Goal: Complete application form: Complete application form

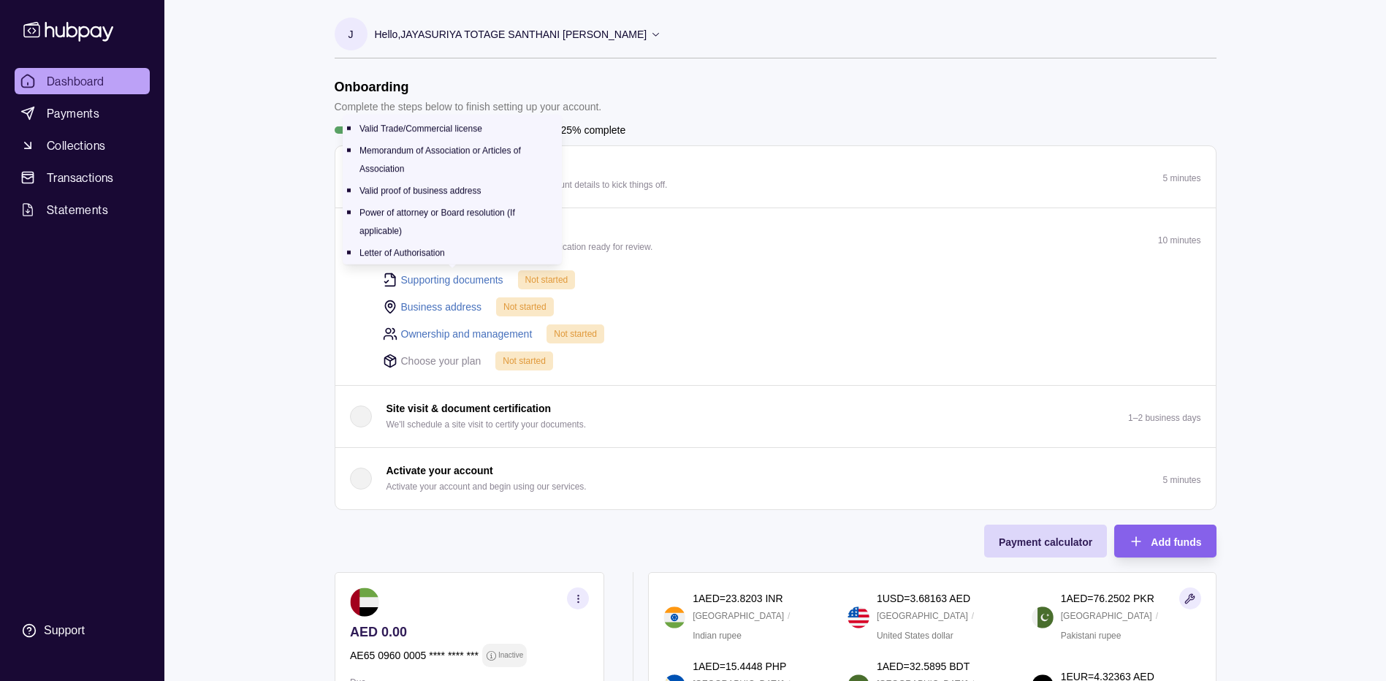
click at [434, 278] on link "Supporting documents" at bounding box center [452, 280] width 102 height 16
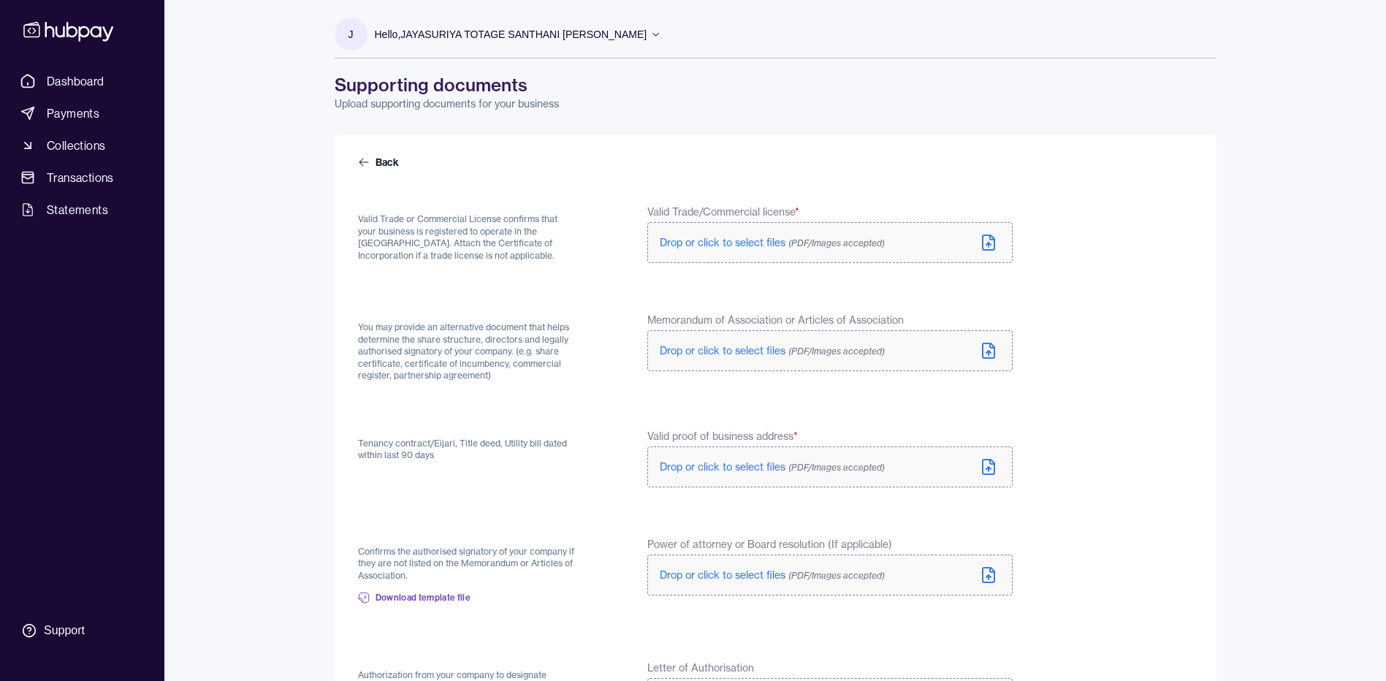
click at [992, 248] on icon at bounding box center [989, 243] width 18 height 18
click at [989, 353] on icon at bounding box center [989, 353] width 0 height 4
click at [996, 468] on icon at bounding box center [989, 467] width 18 height 18
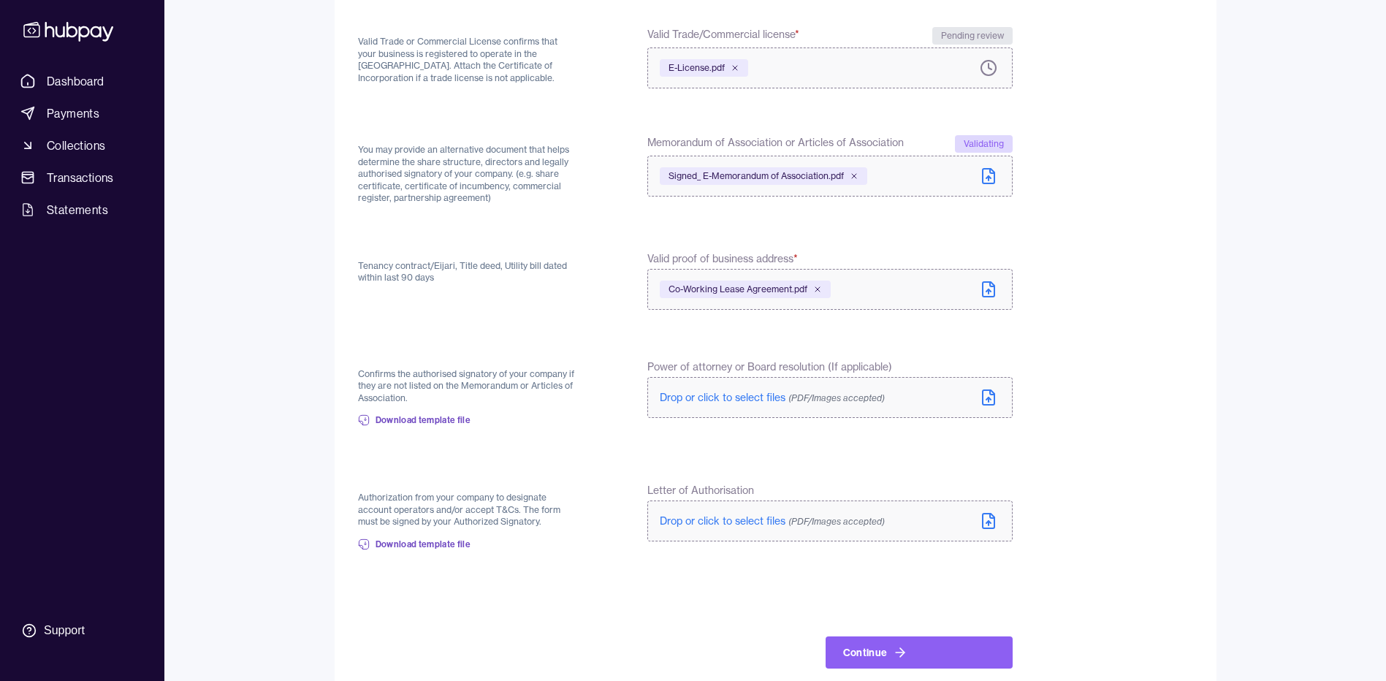
scroll to position [203, 0]
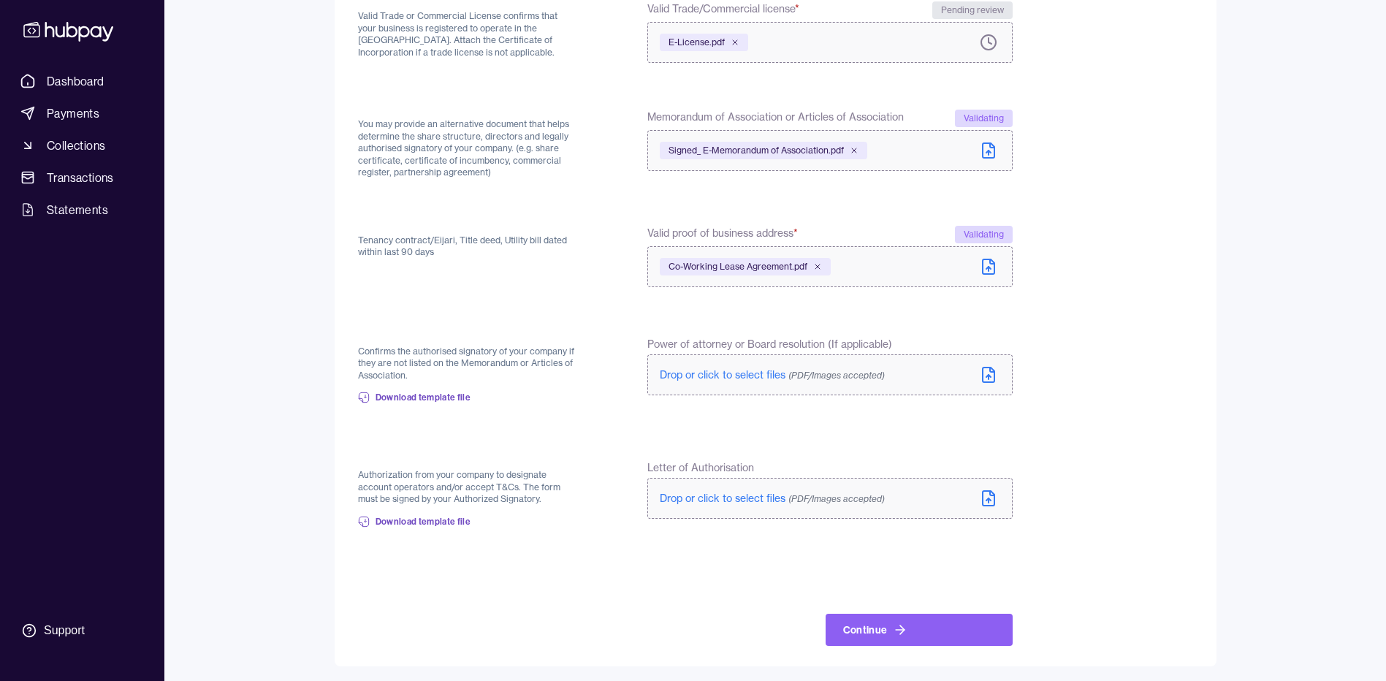
click at [988, 505] on icon at bounding box center [989, 498] width 12 height 15
click at [904, 633] on icon at bounding box center [900, 630] width 15 height 15
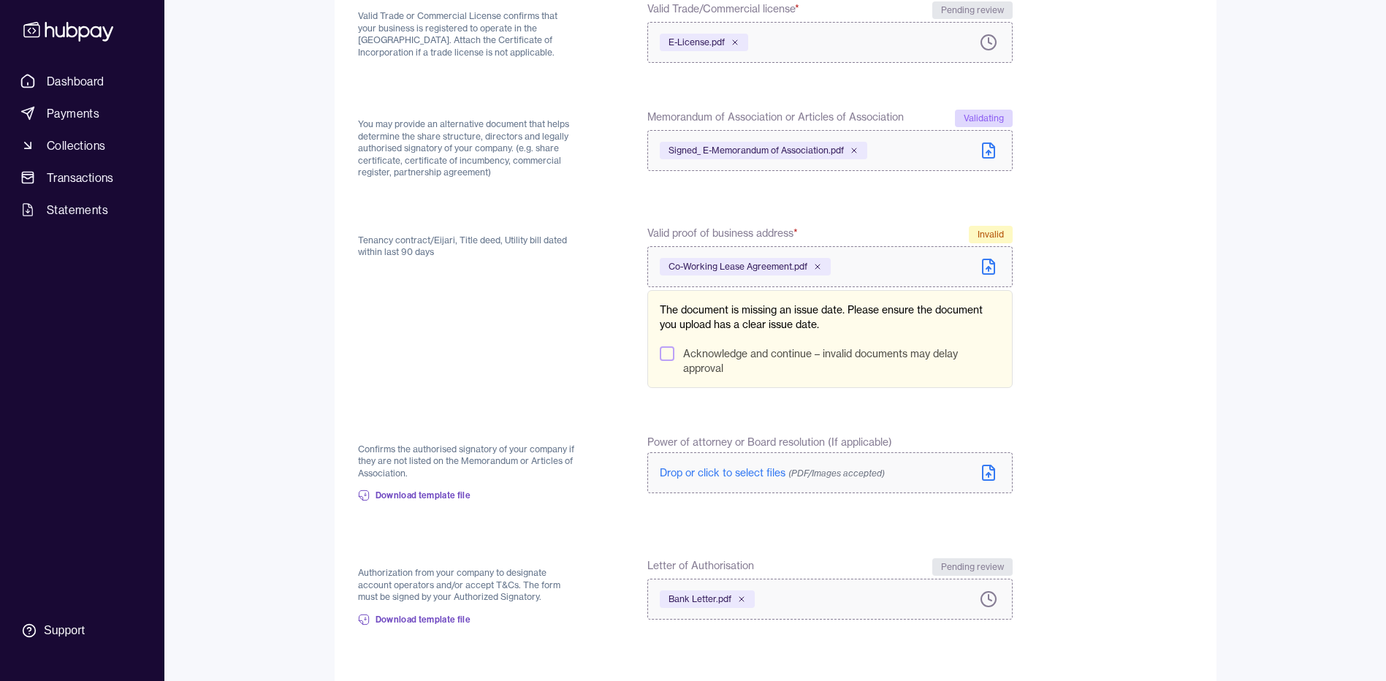
click at [665, 353] on button "Acknowledge and continue – invalid documents may delay approval" at bounding box center [667, 353] width 15 height 15
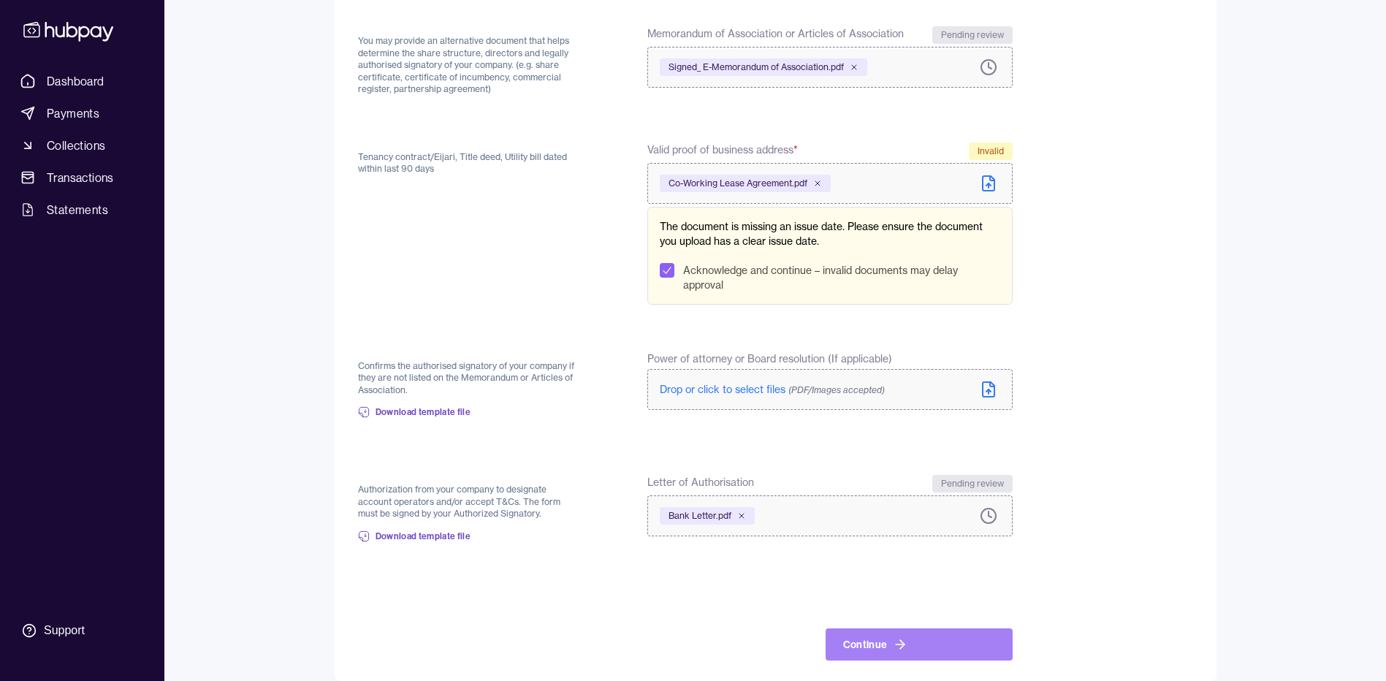
scroll to position [292, 0]
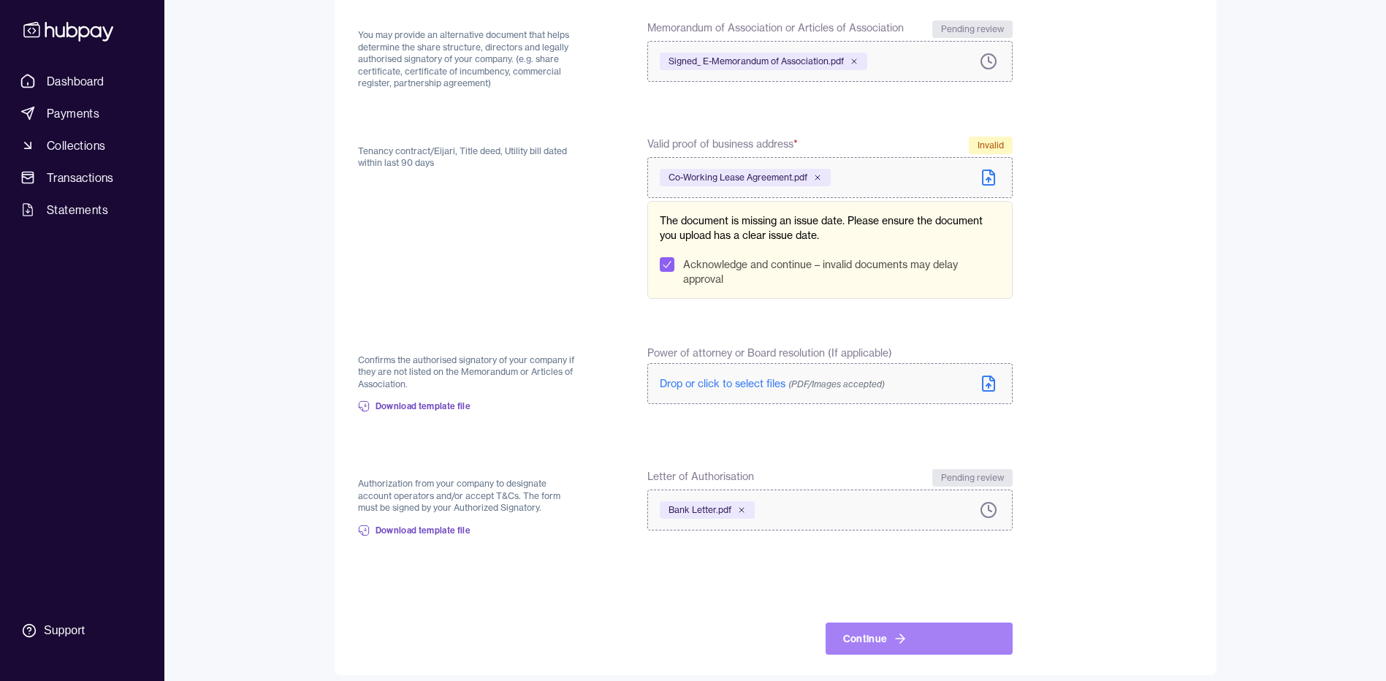
click at [962, 654] on button "Continue" at bounding box center [919, 639] width 187 height 32
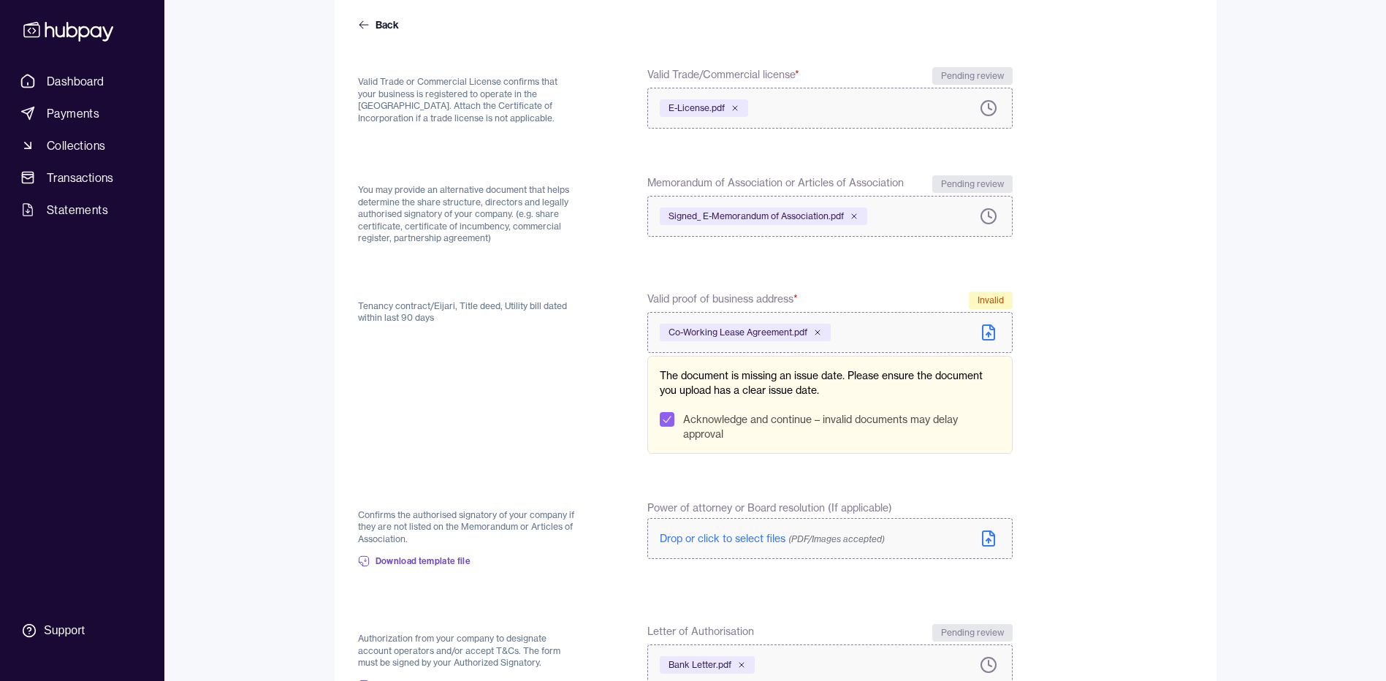
scroll to position [0, 0]
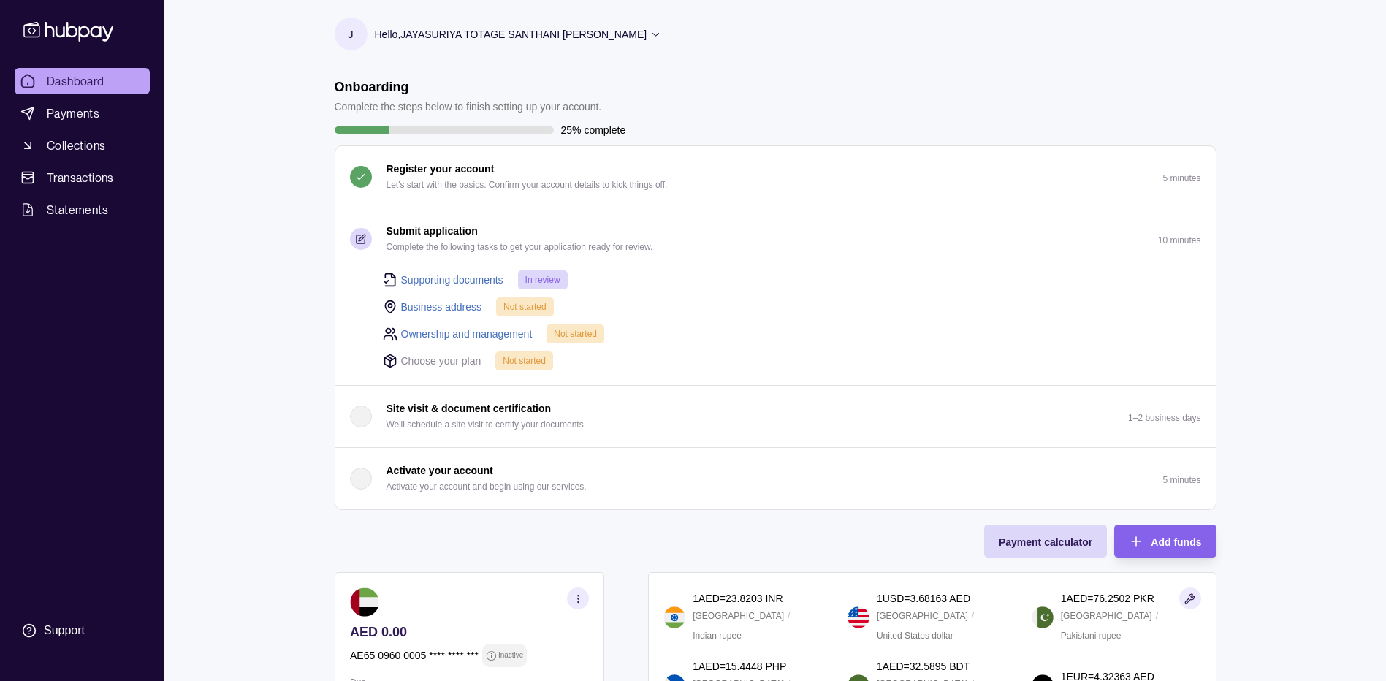
click at [443, 307] on link "Business address" at bounding box center [441, 307] width 81 height 16
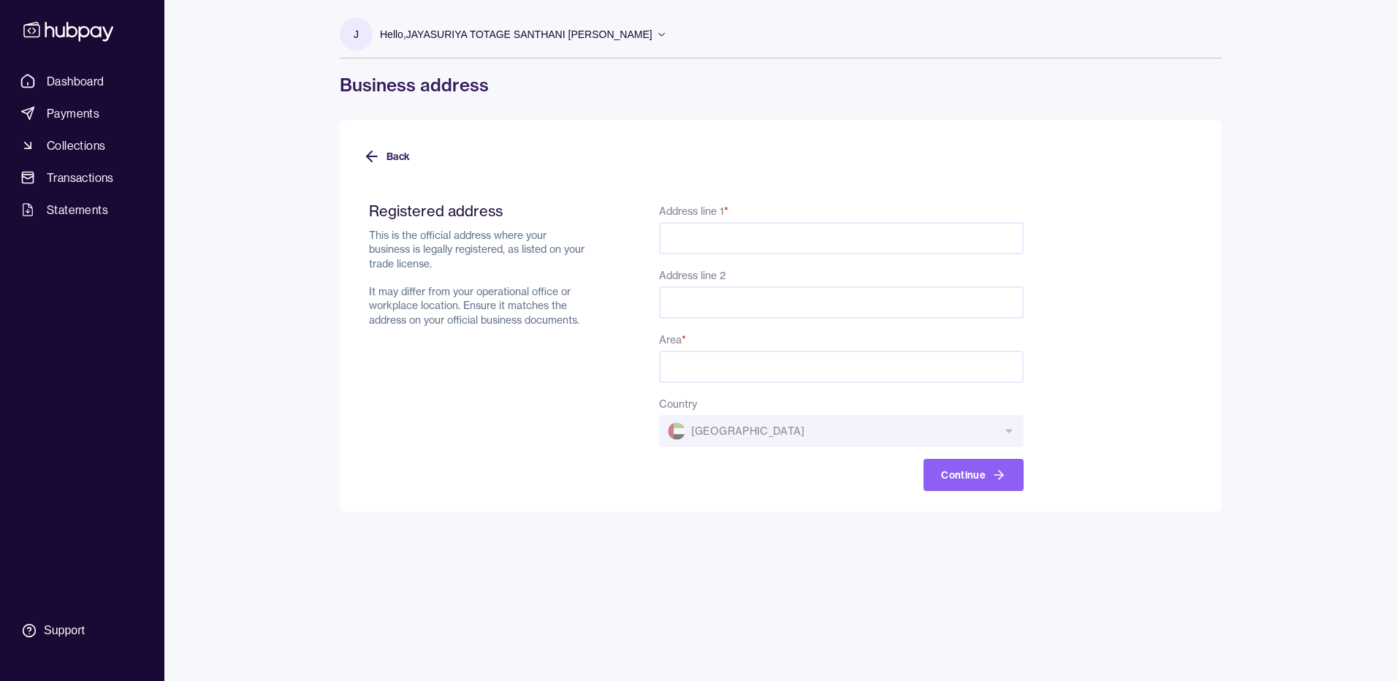
click at [702, 235] on input "Address line 1 *" at bounding box center [841, 238] width 365 height 32
paste input "********"
type input "********"
click at [685, 308] on input "Address line 2" at bounding box center [841, 302] width 365 height 32
paste input "**********"
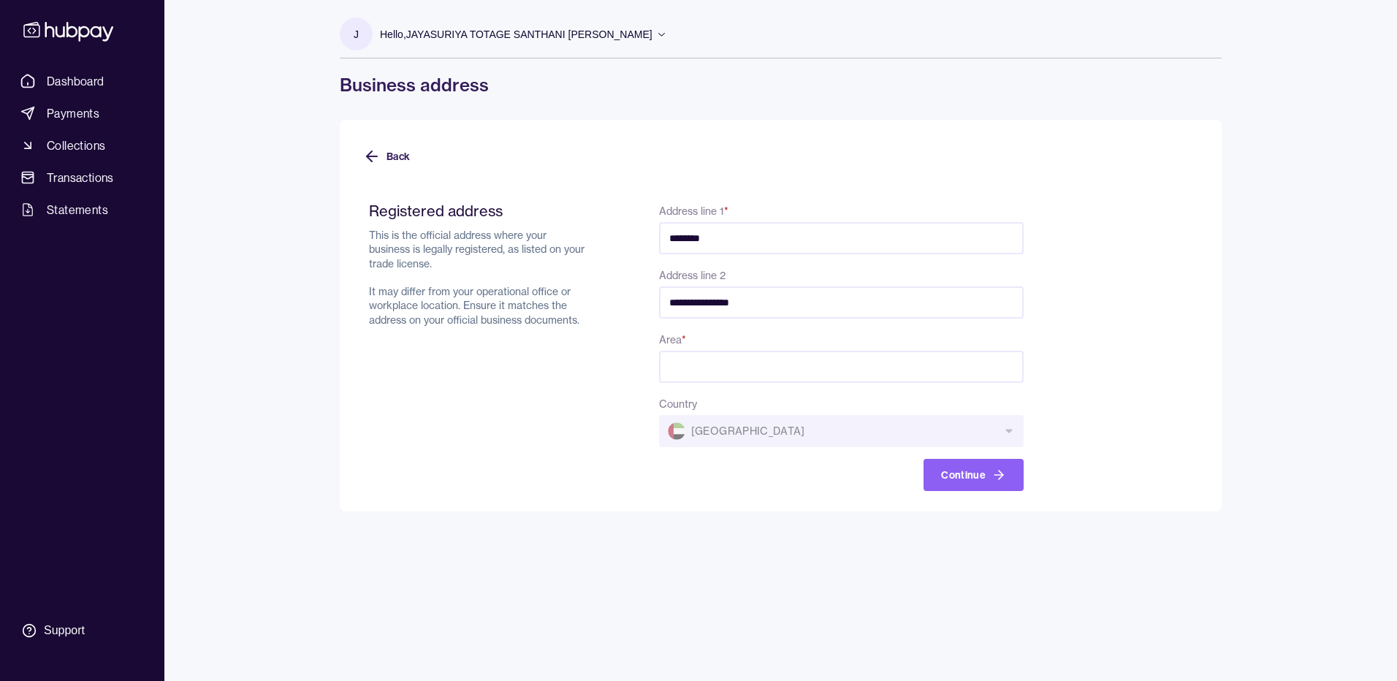
type input "**********"
click at [744, 355] on input "Area *" at bounding box center [841, 367] width 365 height 32
paste input "**********"
type input "**********"
click at [963, 480] on button "Continue" at bounding box center [974, 475] width 100 height 32
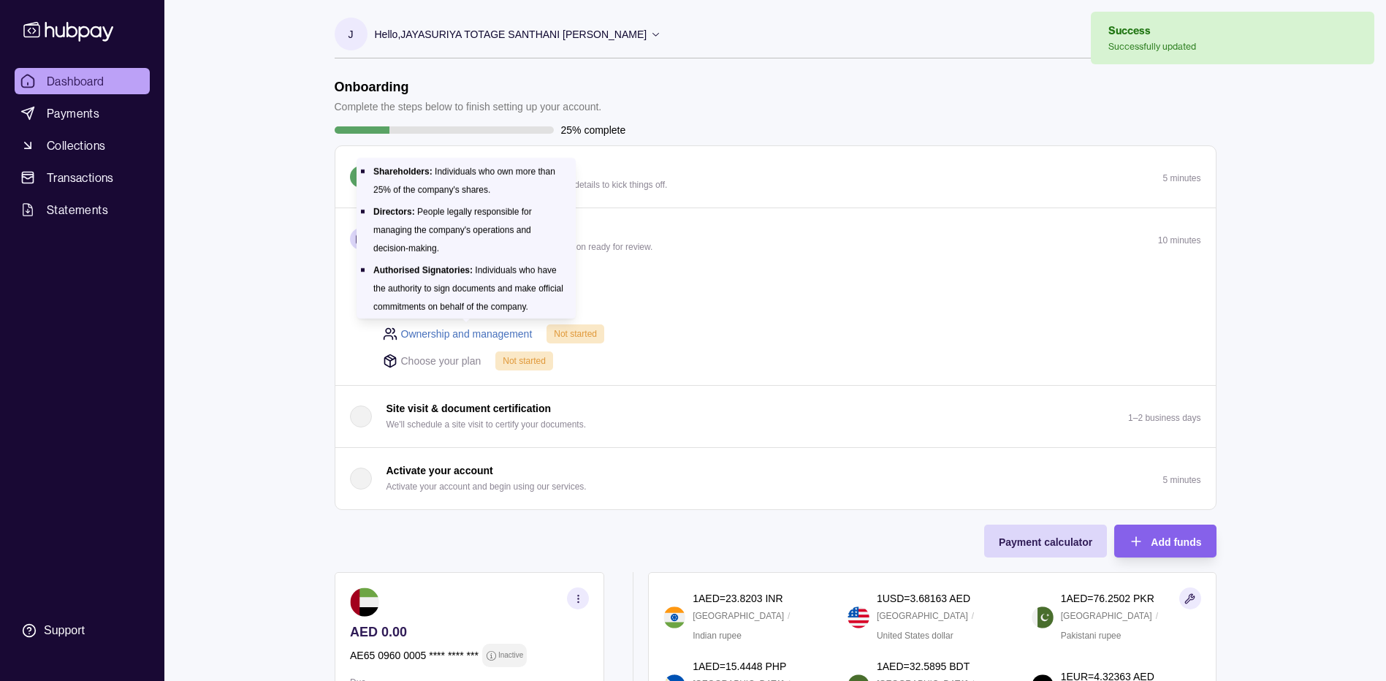
click at [453, 333] on link "Ownership and management" at bounding box center [467, 334] width 132 height 16
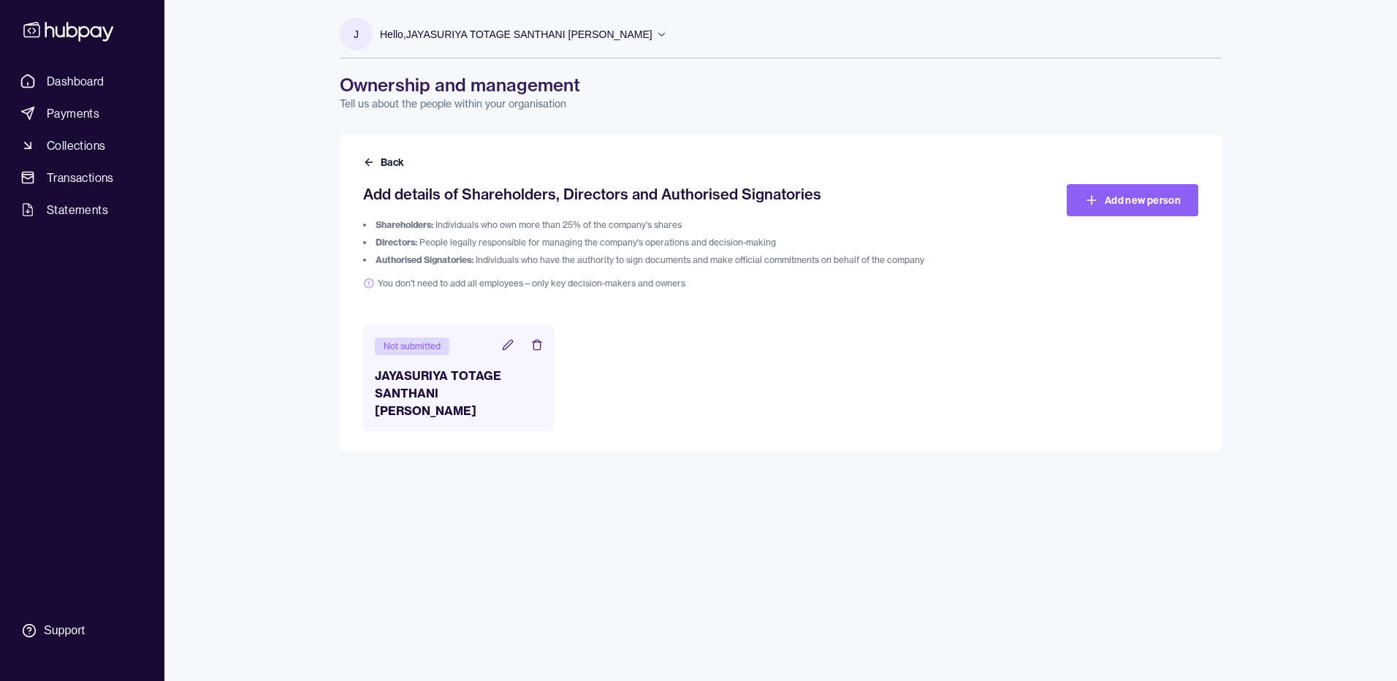
click at [503, 338] on header "Not submitted" at bounding box center [459, 345] width 168 height 19
click at [506, 343] on icon at bounding box center [508, 345] width 12 height 12
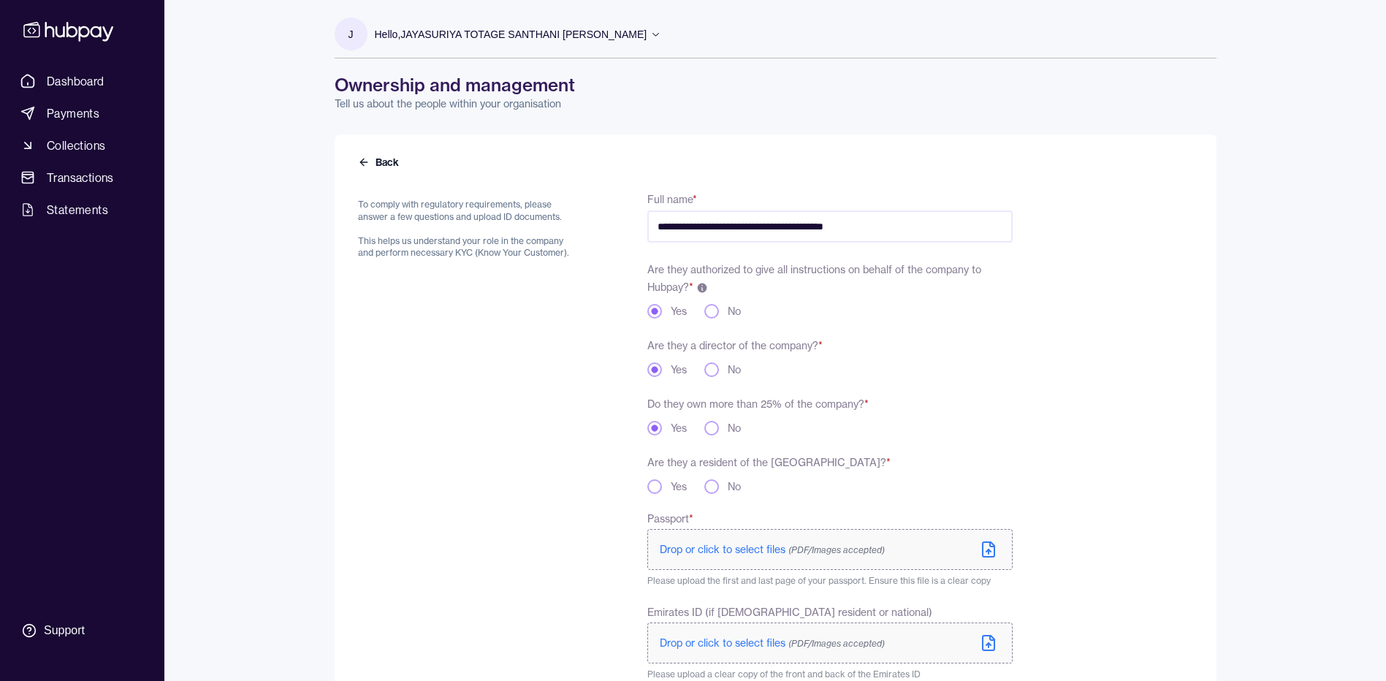
click at [719, 484] on button "No" at bounding box center [711, 486] width 15 height 15
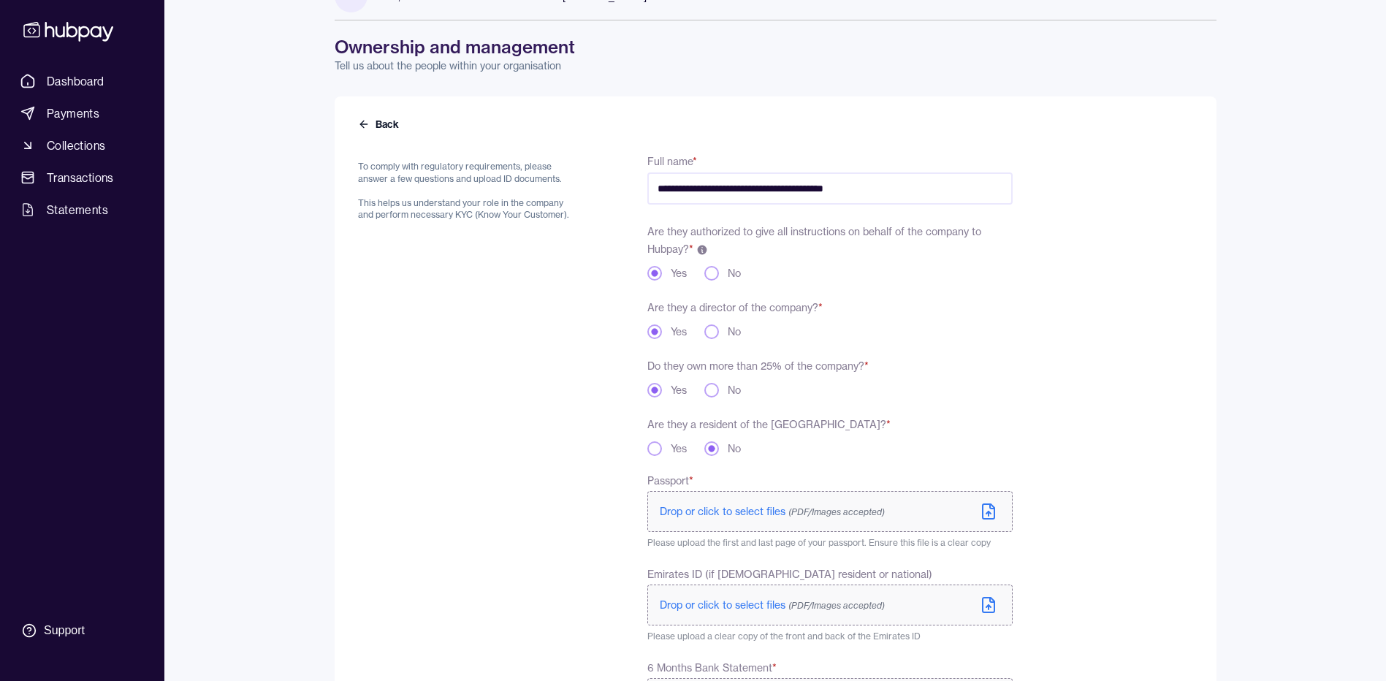
scroll to position [146, 0]
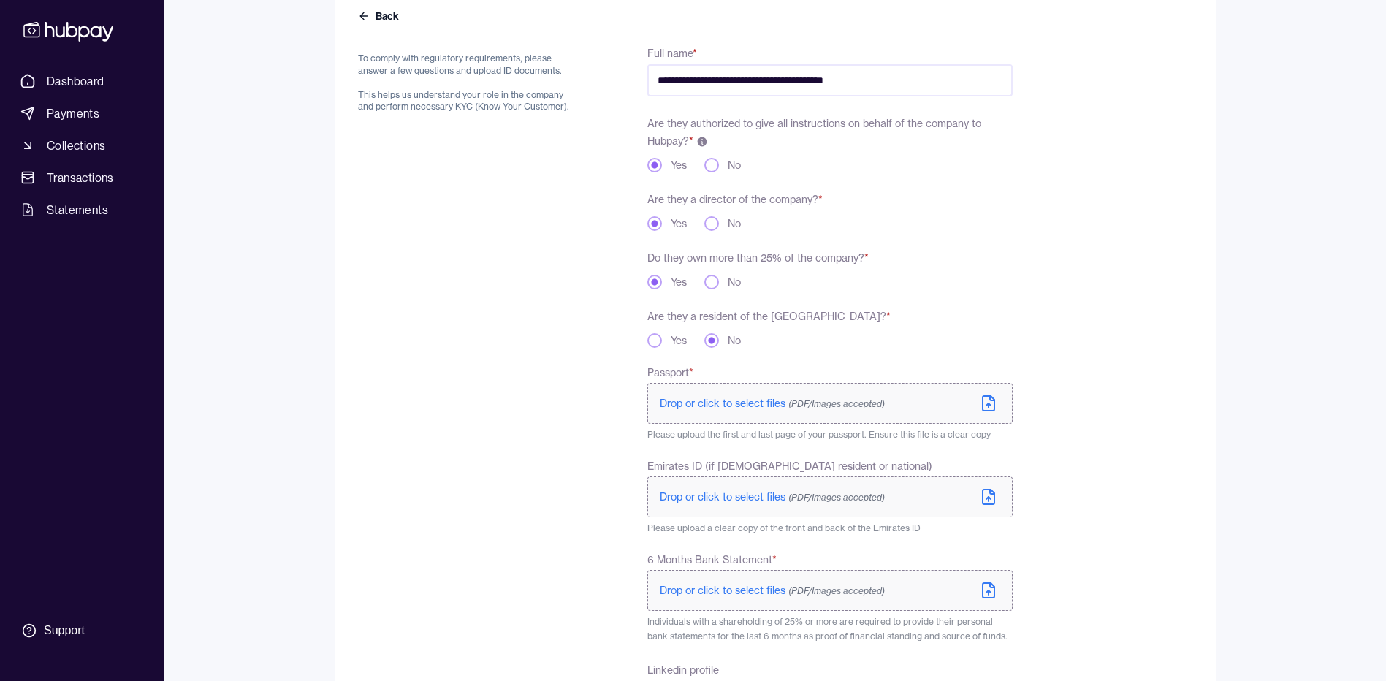
click at [986, 407] on icon at bounding box center [989, 404] width 18 height 18
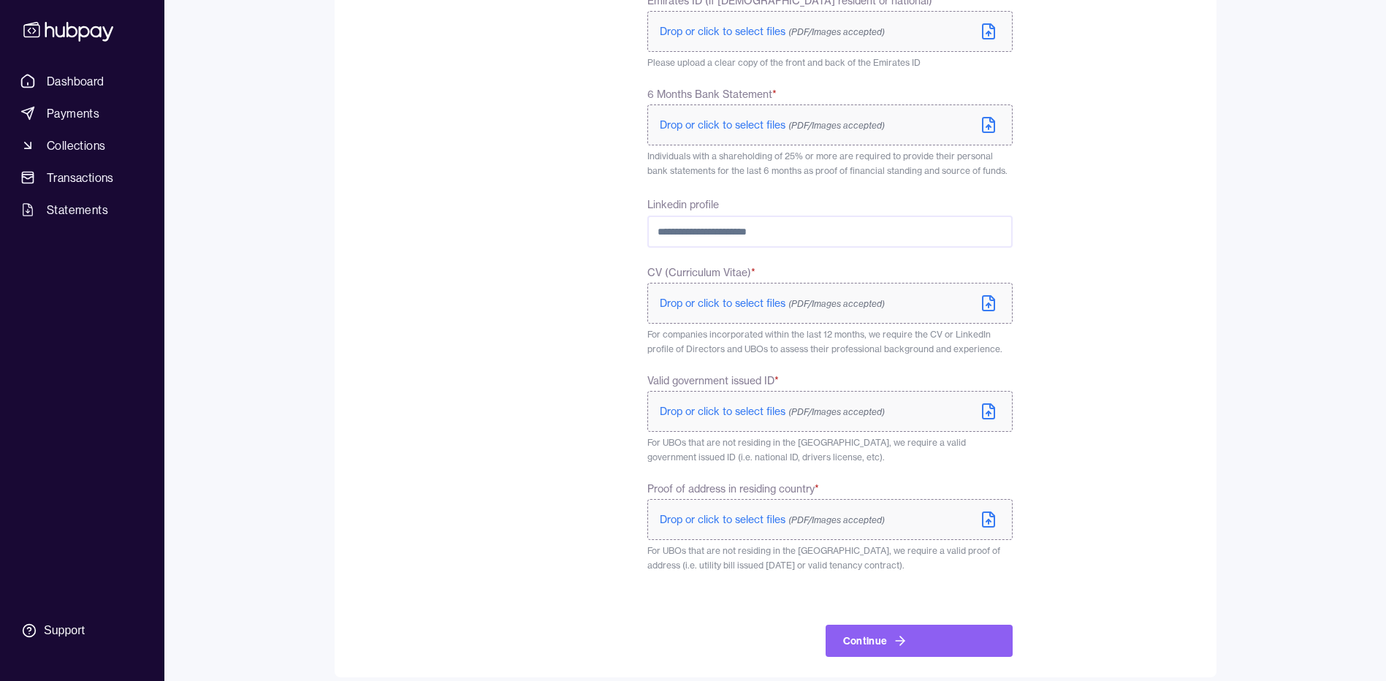
scroll to position [628, 0]
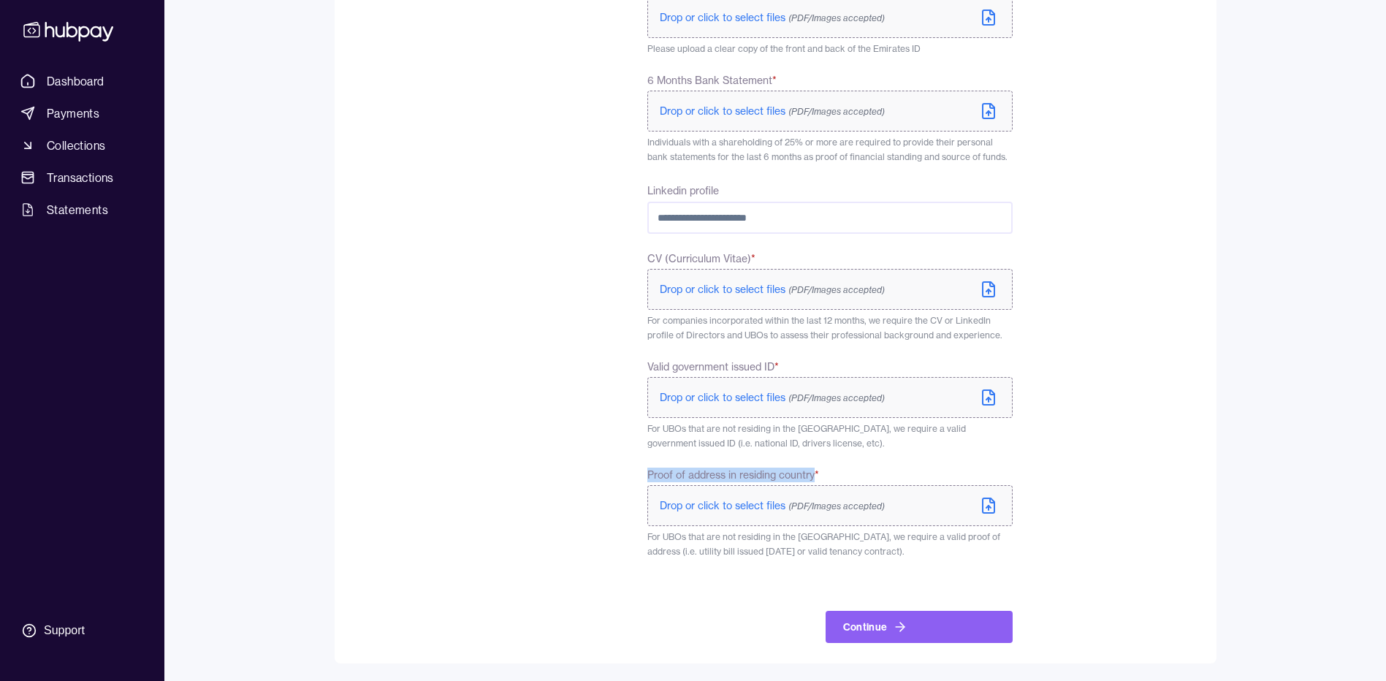
drag, startPoint x: 823, startPoint y: 470, endPoint x: 641, endPoint y: 481, distance: 183.0
click at [641, 481] on div "**********" at bounding box center [685, 102] width 655 height 1081
drag, startPoint x: 641, startPoint y: 481, endPoint x: 717, endPoint y: 477, distance: 76.1
copy span "Proof of address in residing country"
drag, startPoint x: 775, startPoint y: 365, endPoint x: 650, endPoint y: 365, distance: 124.9
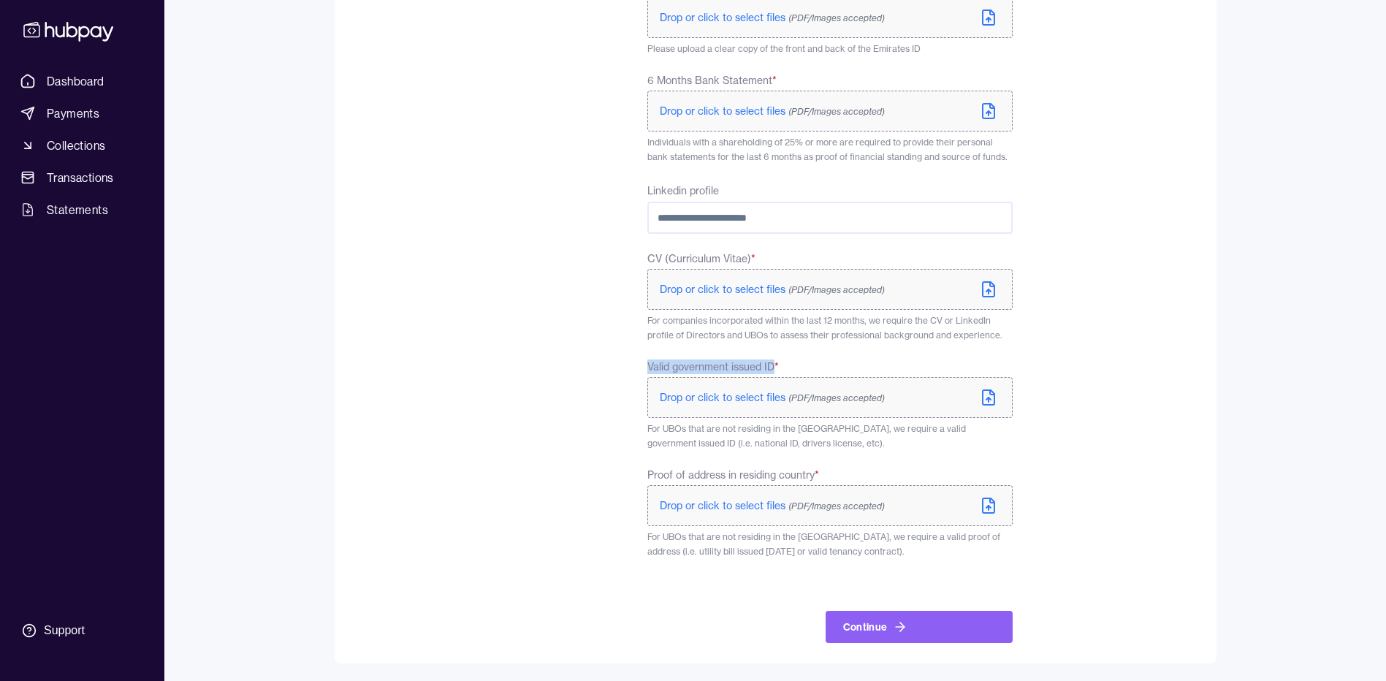
click at [650, 365] on span "Valid government issued ID *" at bounding box center [713, 366] width 132 height 15
copy span "Valid government issued ID"
click at [991, 505] on icon at bounding box center [989, 506] width 18 height 18
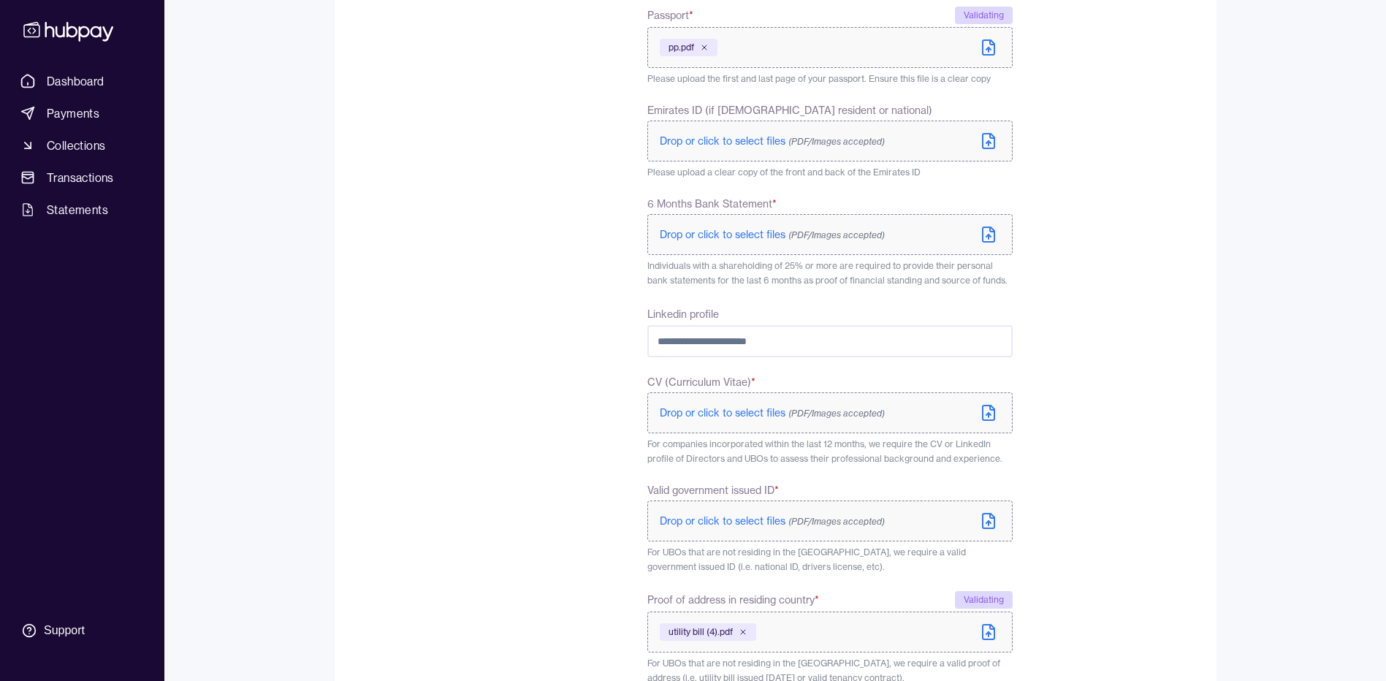
scroll to position [482, 0]
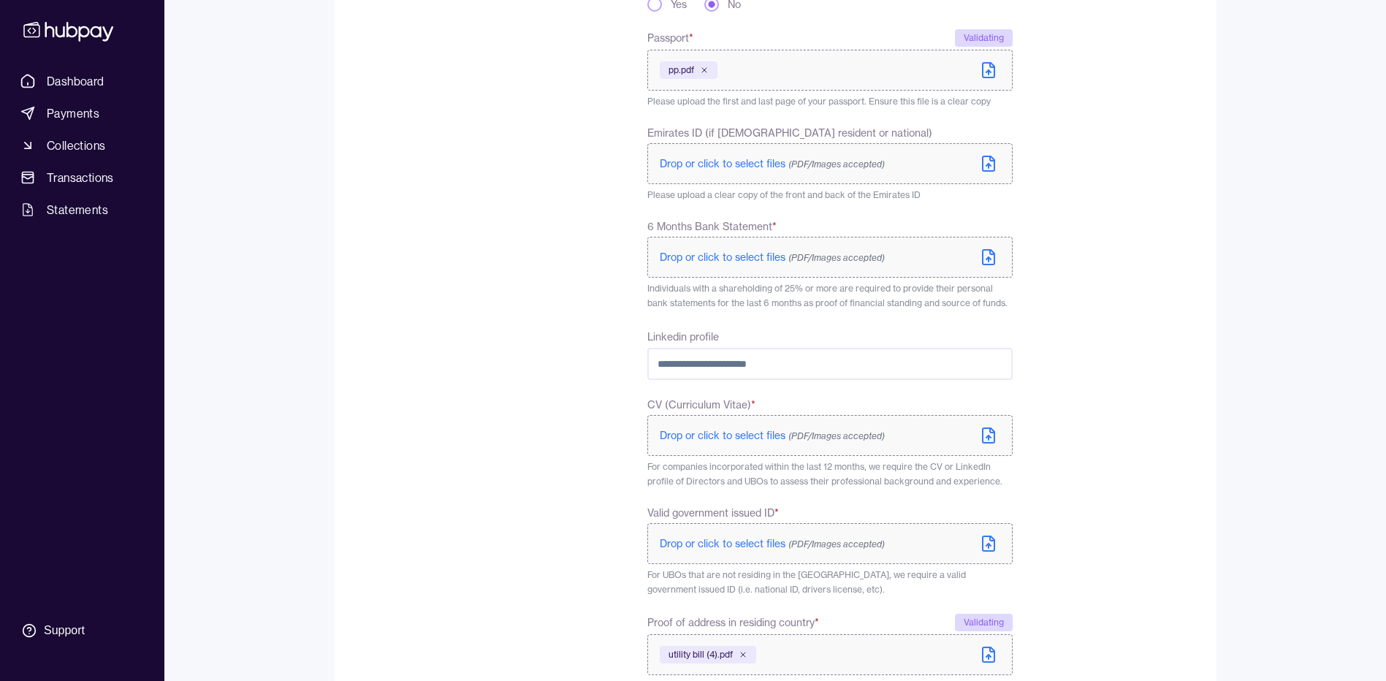
click at [986, 259] on icon at bounding box center [988, 258] width 4 height 2
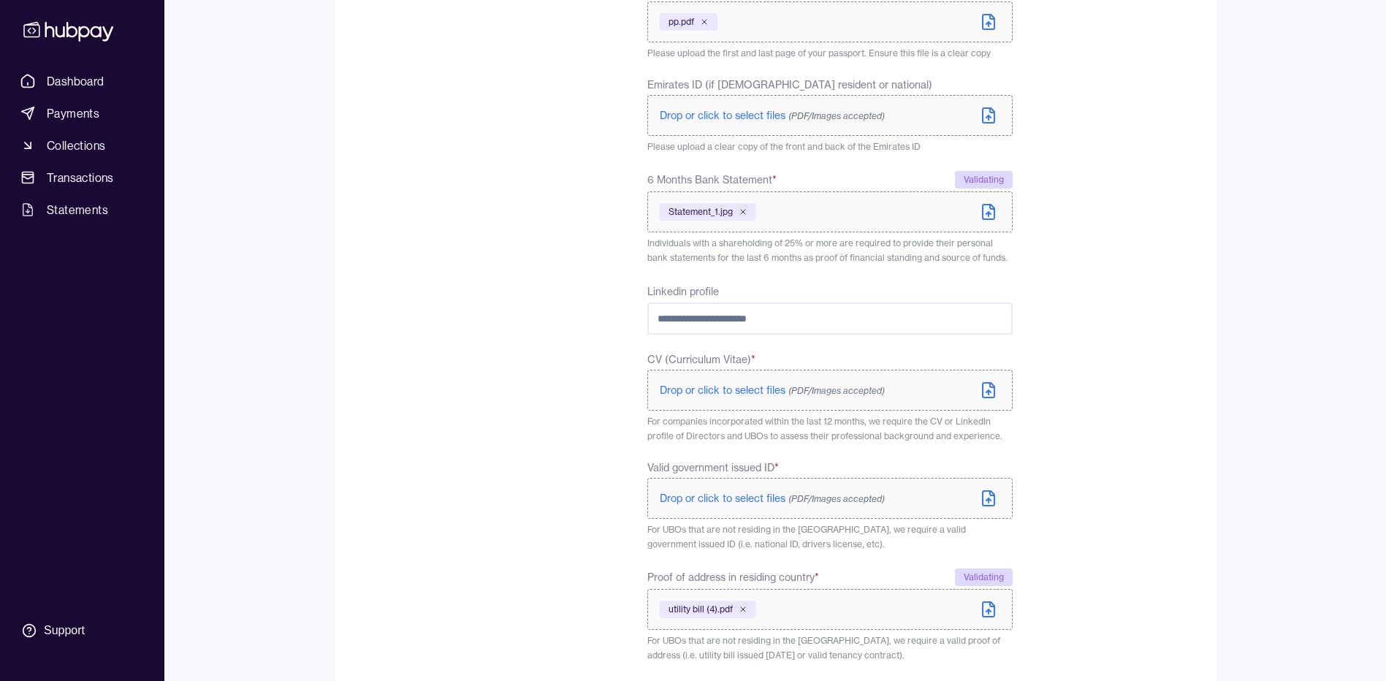
scroll to position [555, 0]
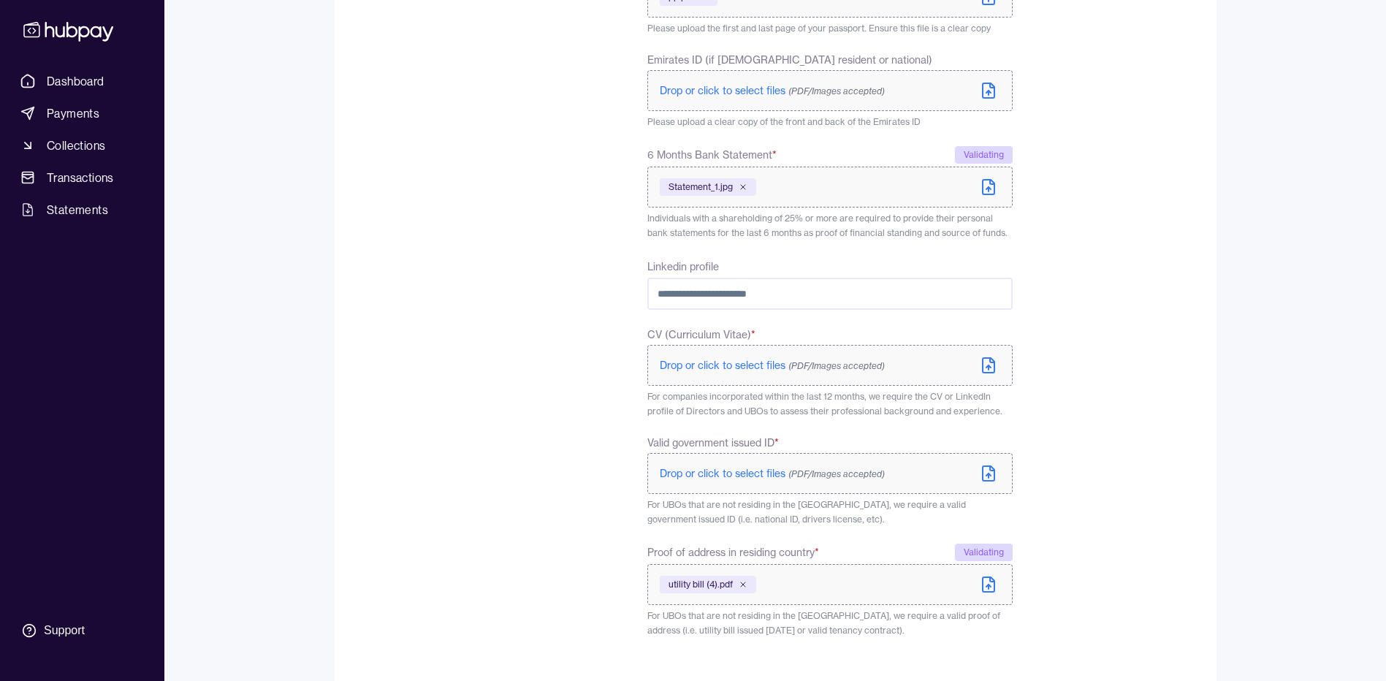
click at [986, 469] on icon at bounding box center [989, 474] width 18 height 18
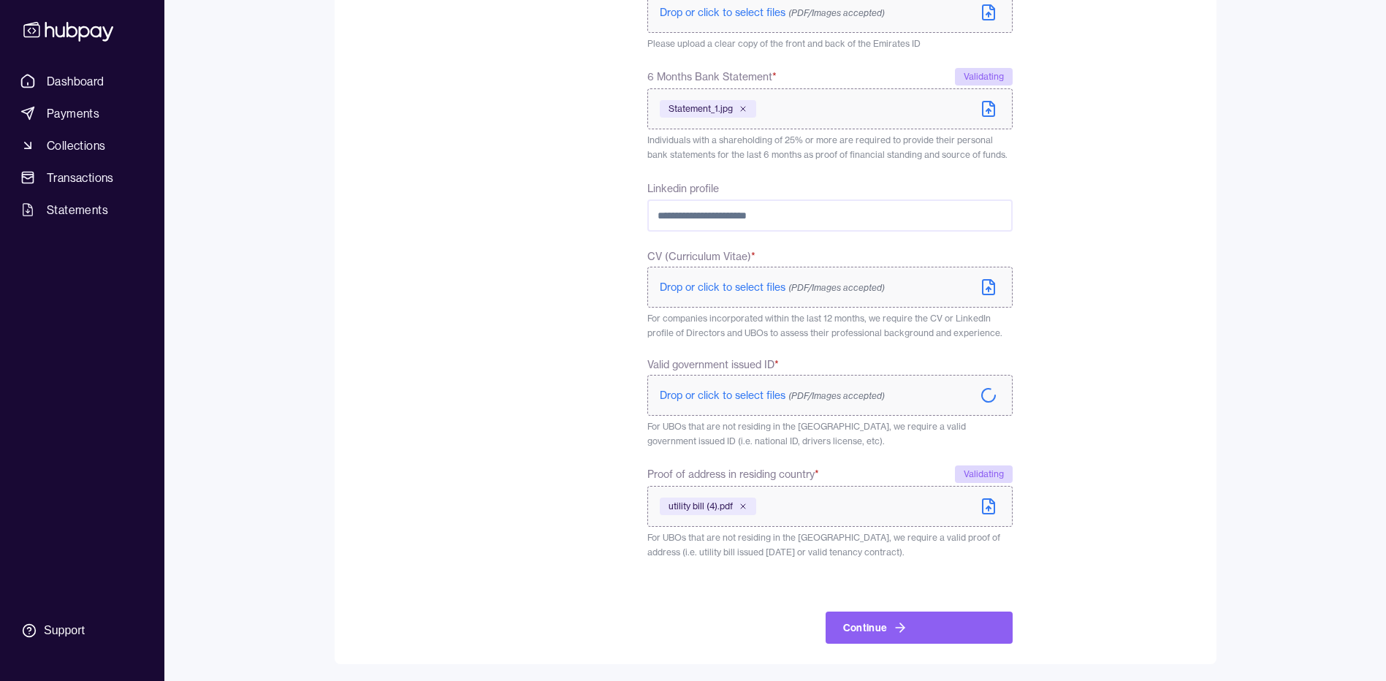
scroll to position [634, 0]
click at [990, 397] on icon at bounding box center [989, 398] width 18 height 18
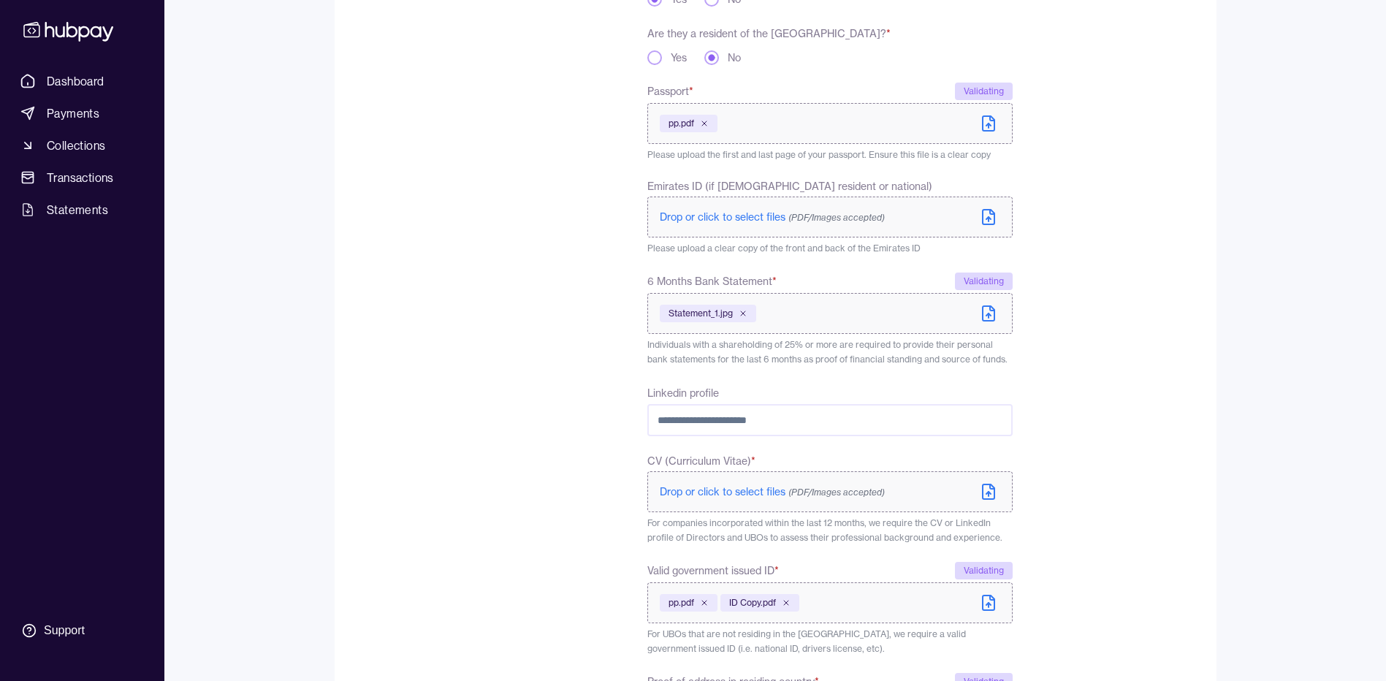
scroll to position [415, 0]
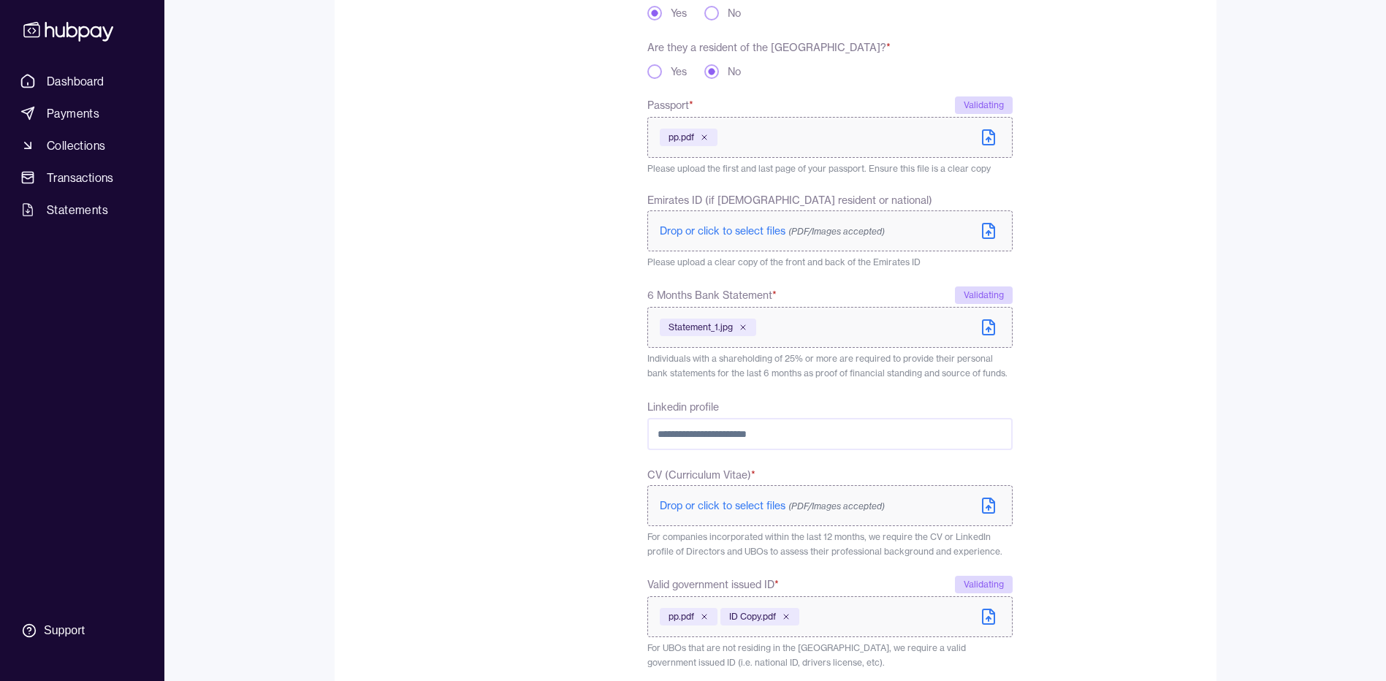
click at [995, 327] on icon at bounding box center [989, 328] width 18 height 18
click at [992, 332] on icon at bounding box center [989, 328] width 18 height 18
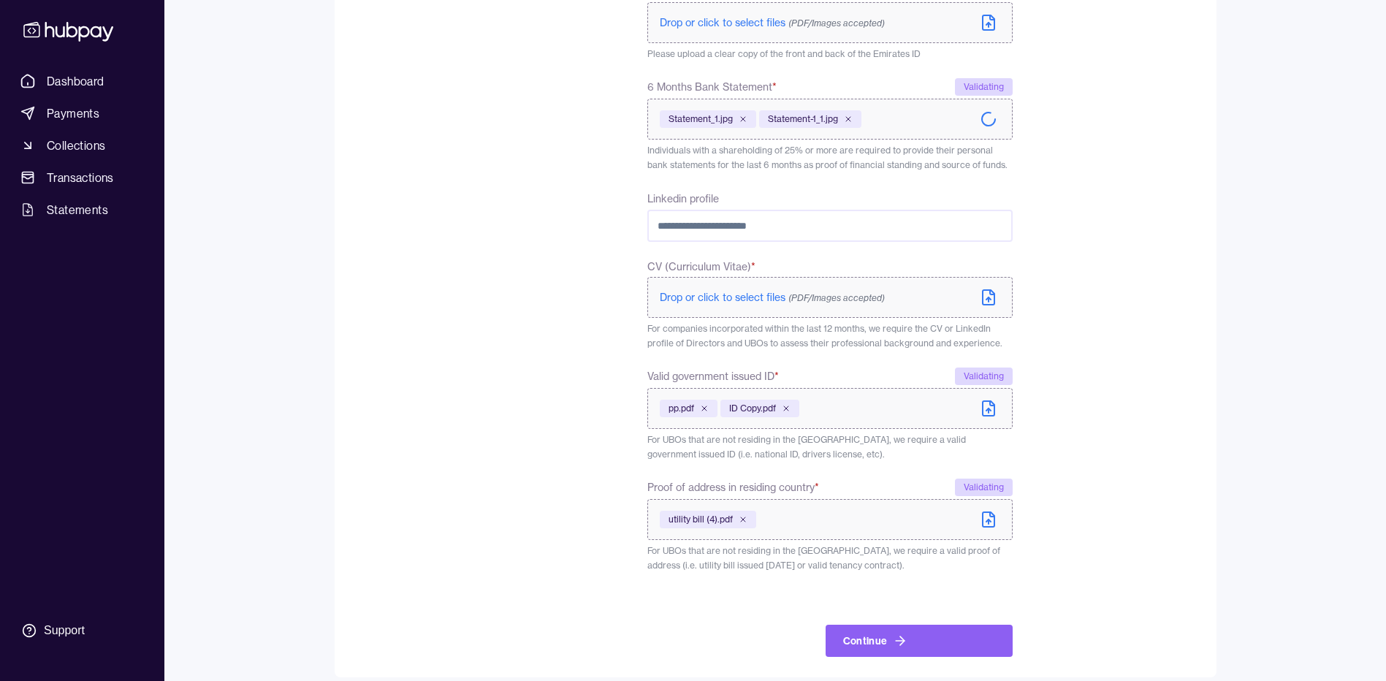
scroll to position [637, 0]
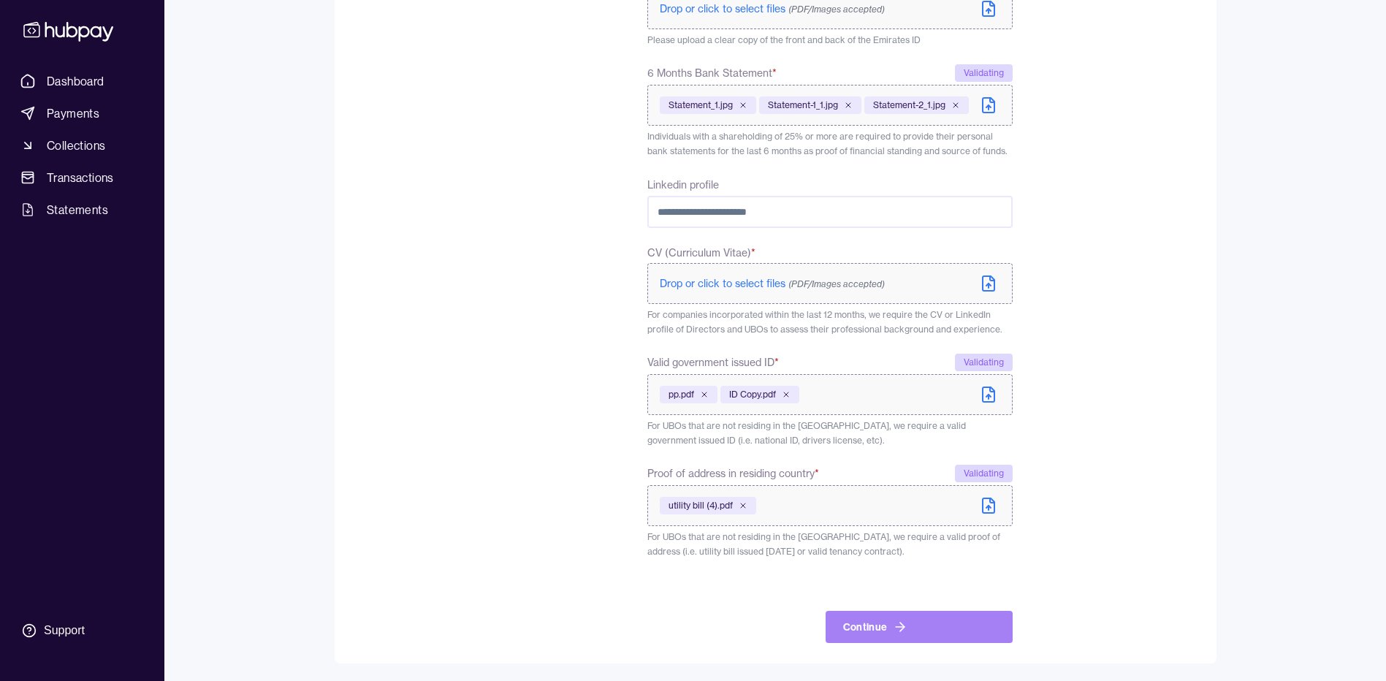
click at [878, 630] on button "Continue" at bounding box center [919, 627] width 187 height 32
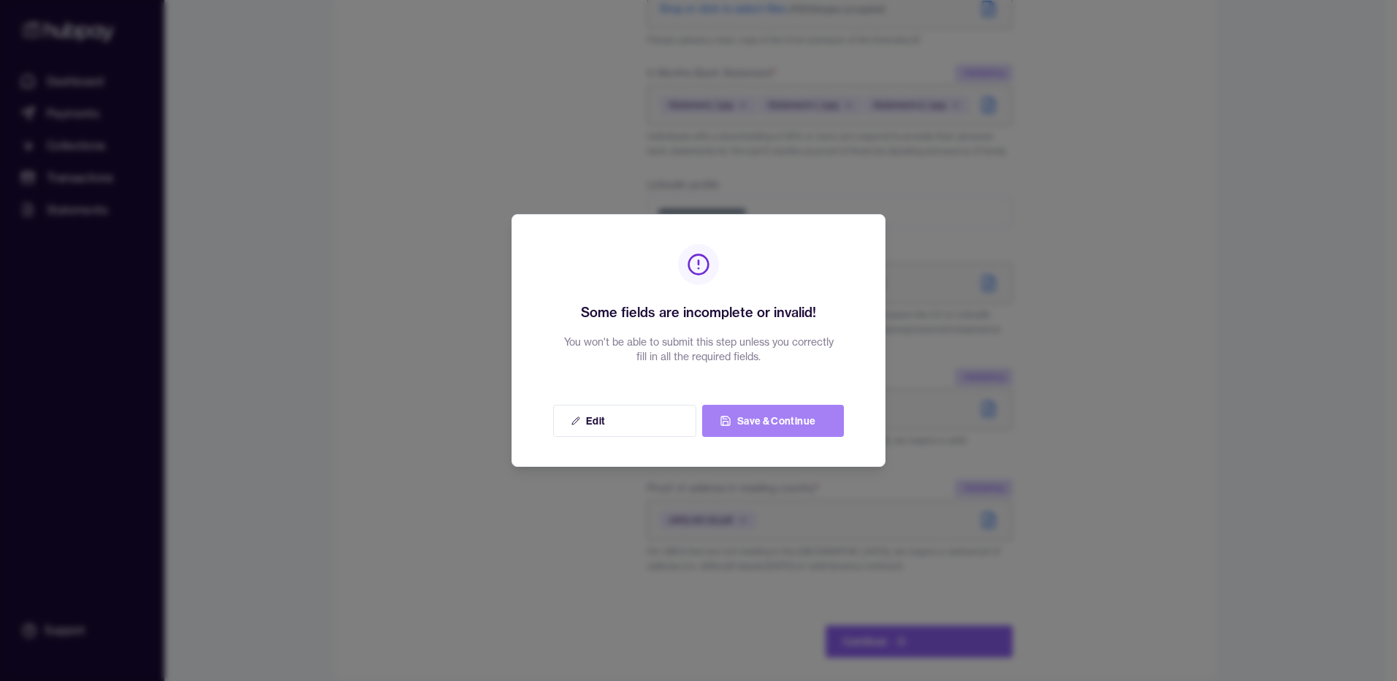
click at [768, 421] on button "Save & Continue" at bounding box center [773, 421] width 142 height 32
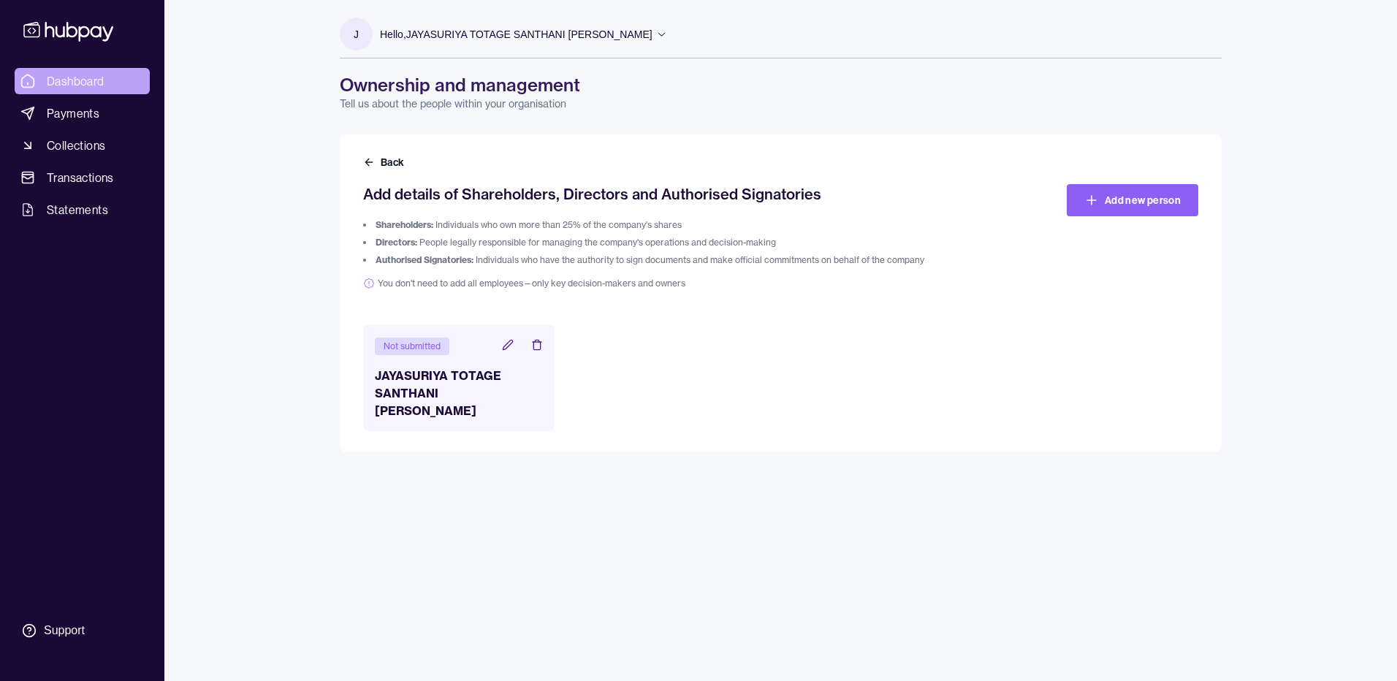
click at [50, 80] on span "Dashboard" at bounding box center [76, 81] width 58 height 18
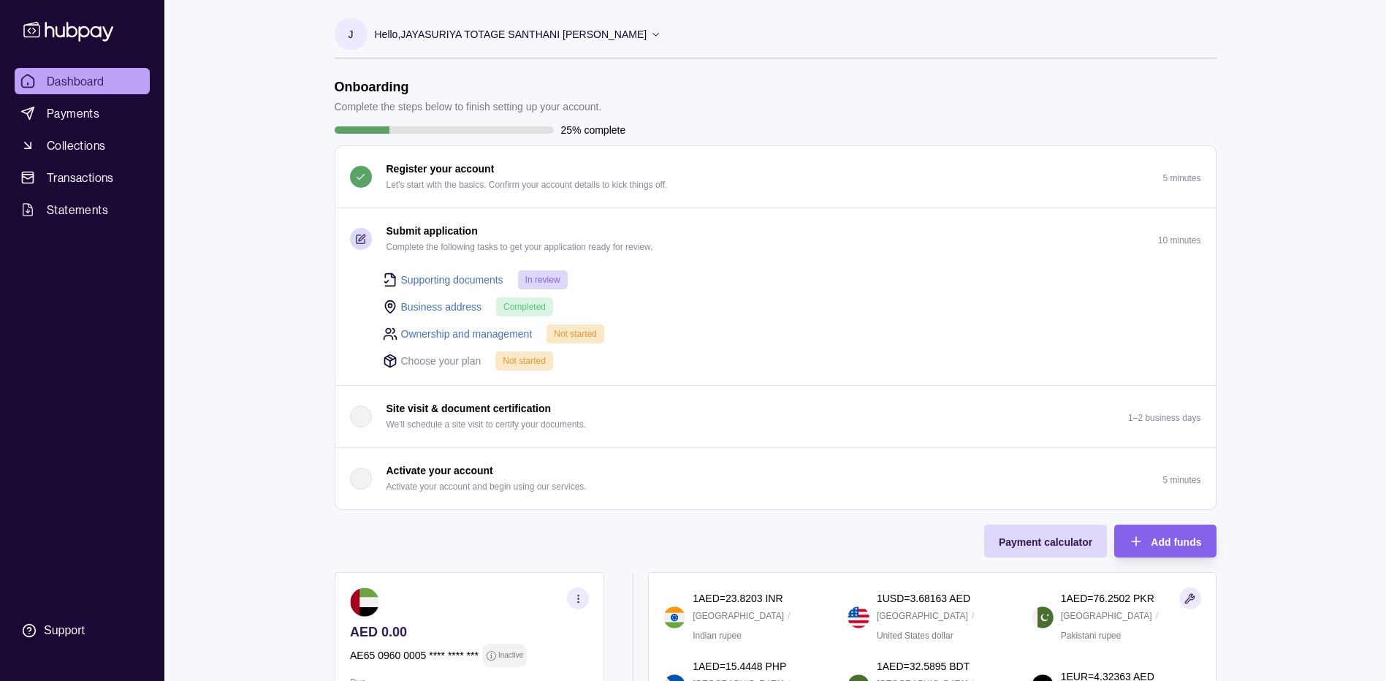
click at [451, 335] on link "Ownership and management" at bounding box center [467, 334] width 132 height 16
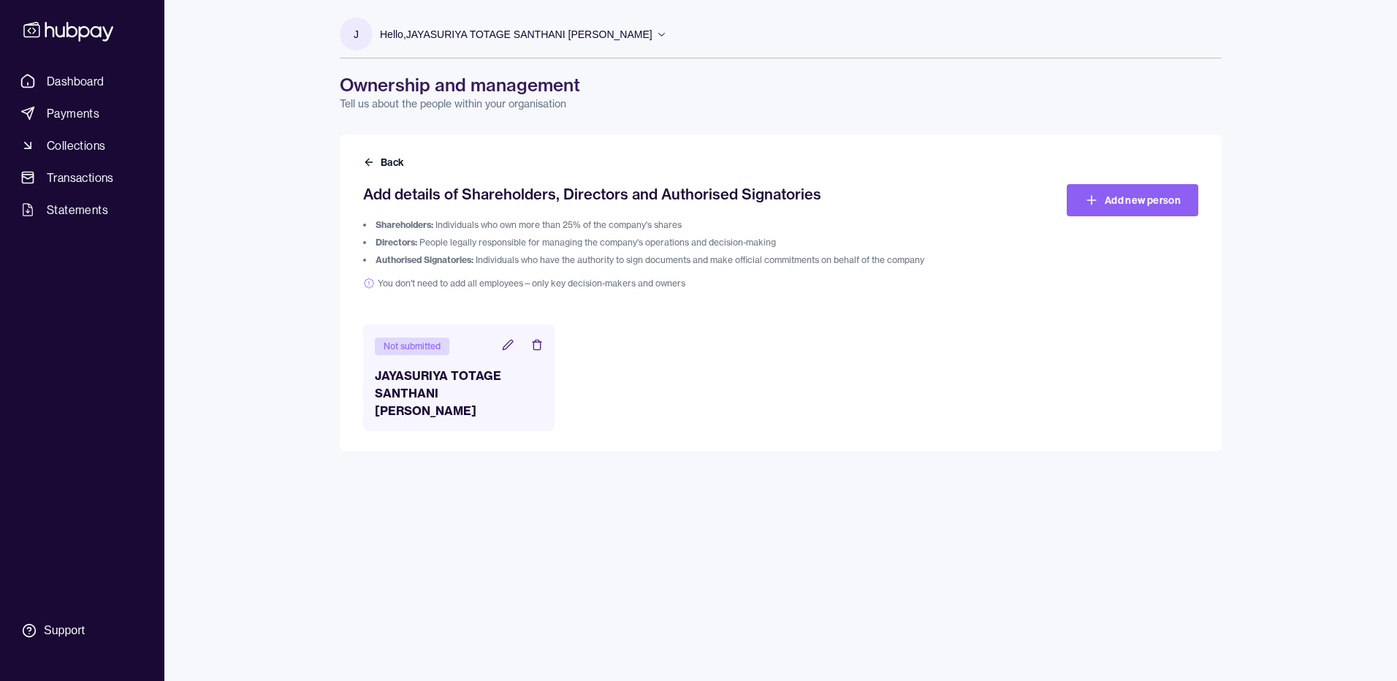
click at [506, 345] on icon at bounding box center [507, 344] width 9 height 9
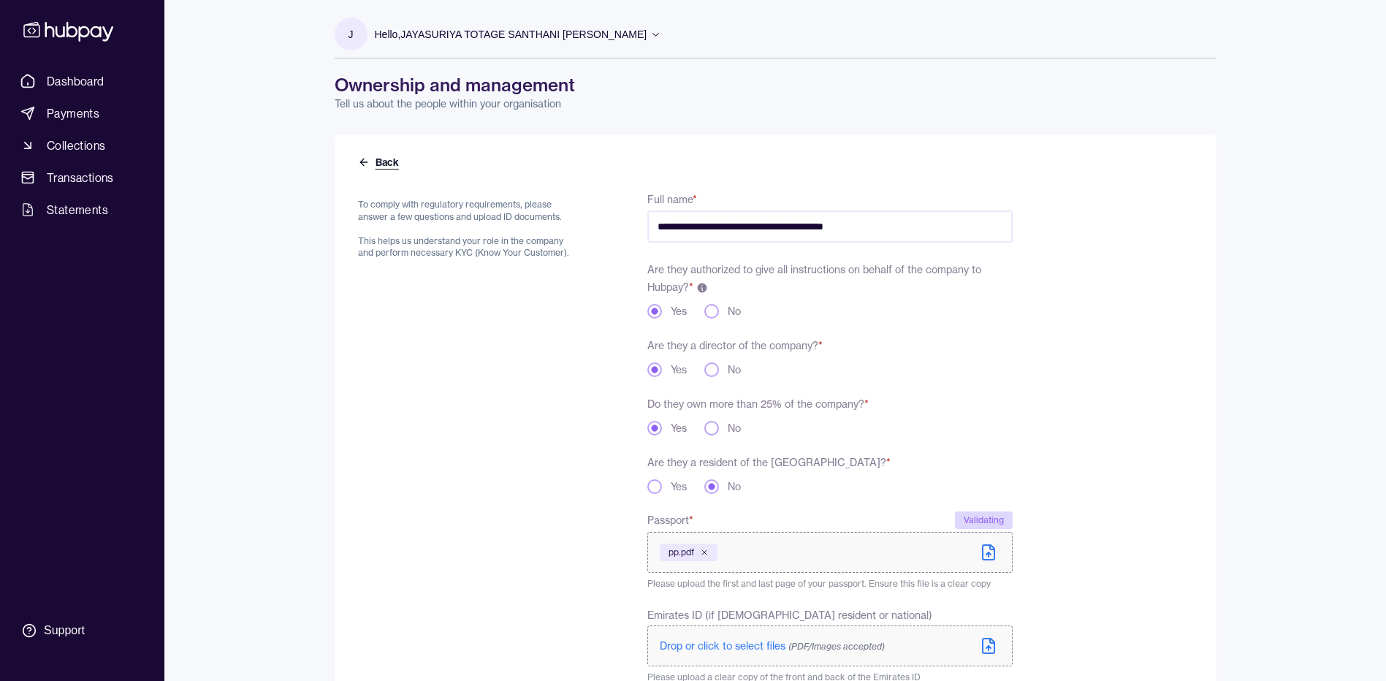
click at [373, 164] on button "Back" at bounding box center [380, 162] width 44 height 15
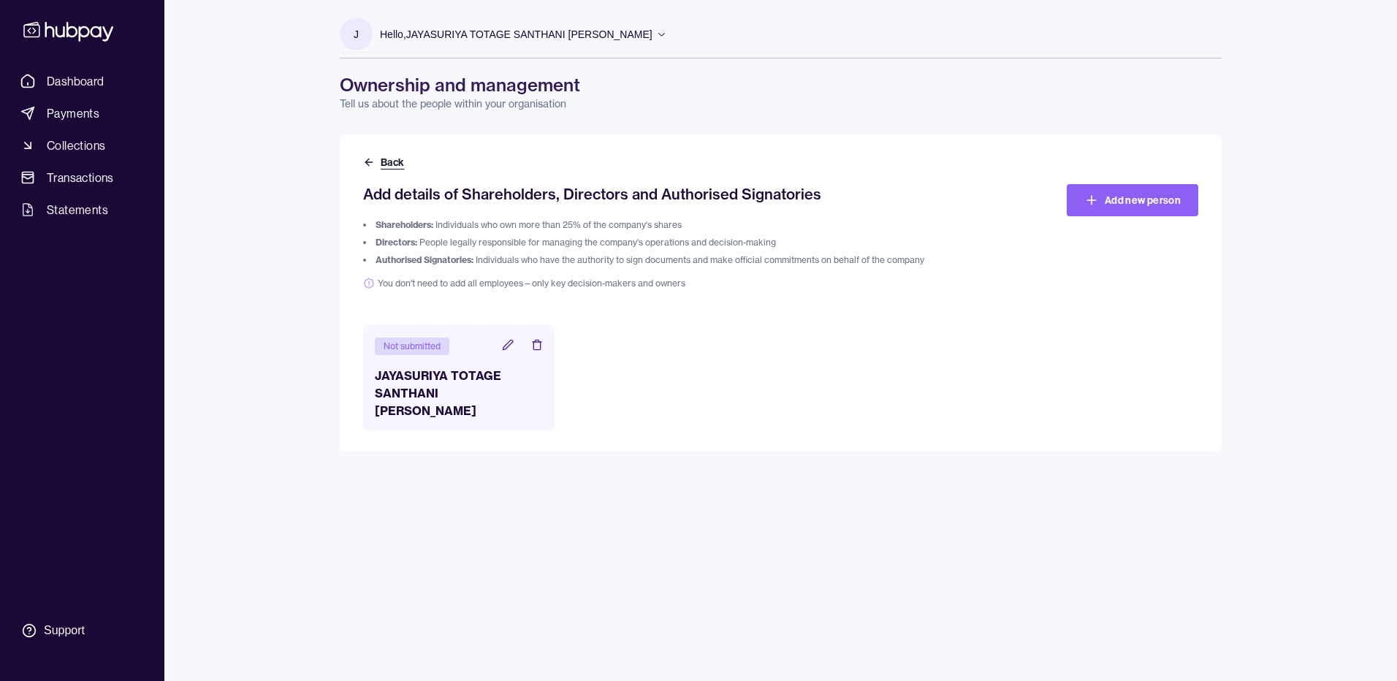
click at [365, 166] on icon at bounding box center [369, 162] width 12 height 12
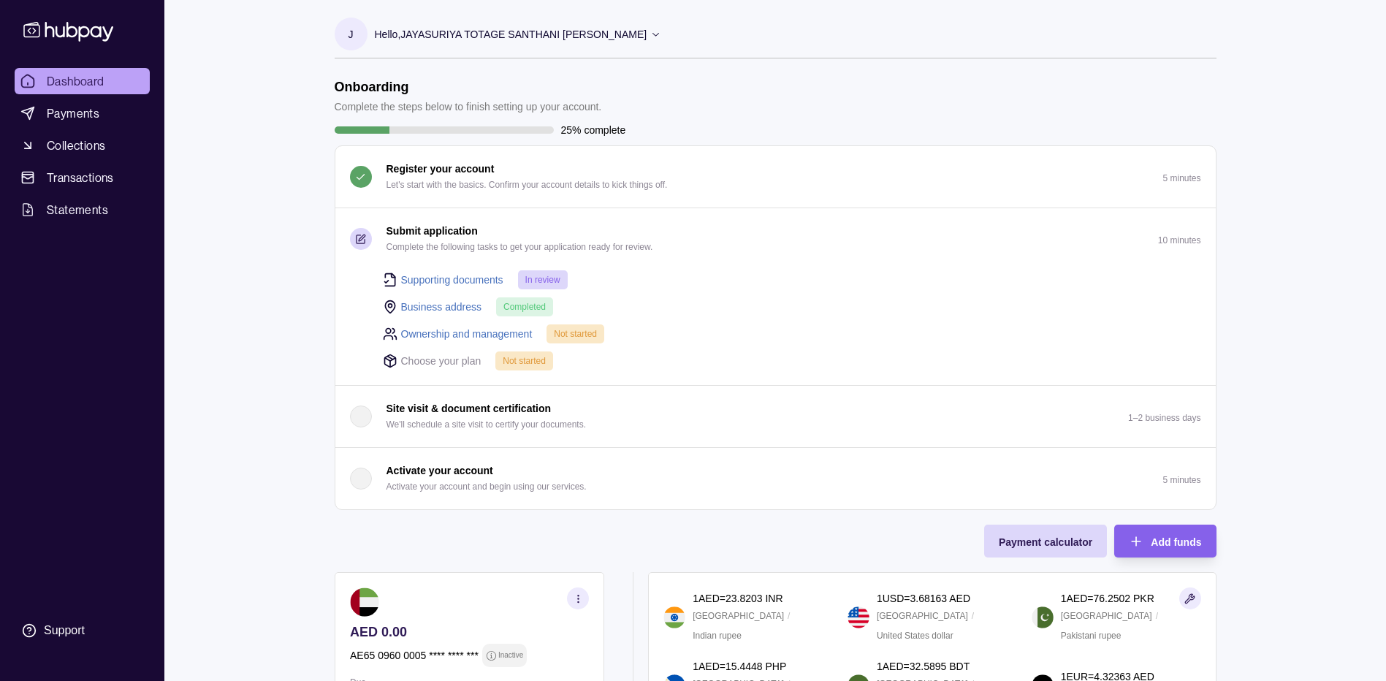
click at [623, 349] on div "Supporting documents In review Business address Completed Ownership and managem…" at bounding box center [783, 320] width 837 height 101
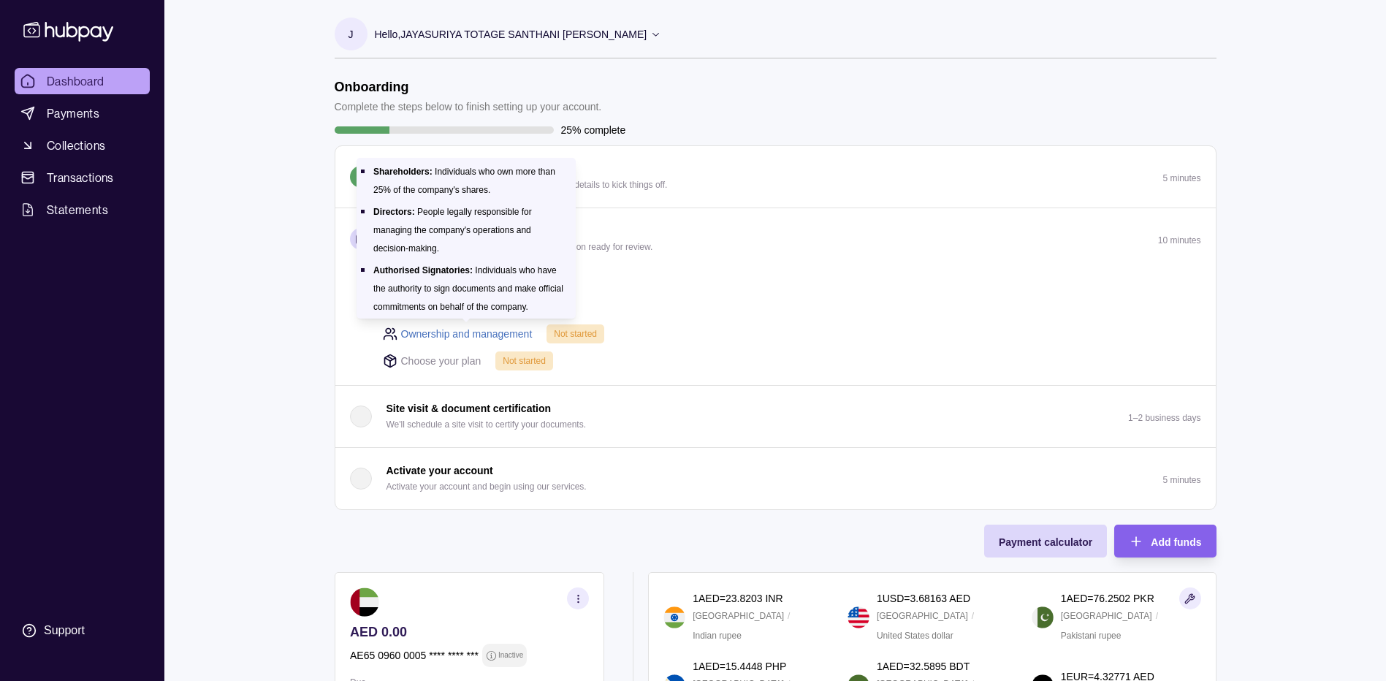
click at [447, 335] on link "Ownership and management" at bounding box center [467, 334] width 132 height 16
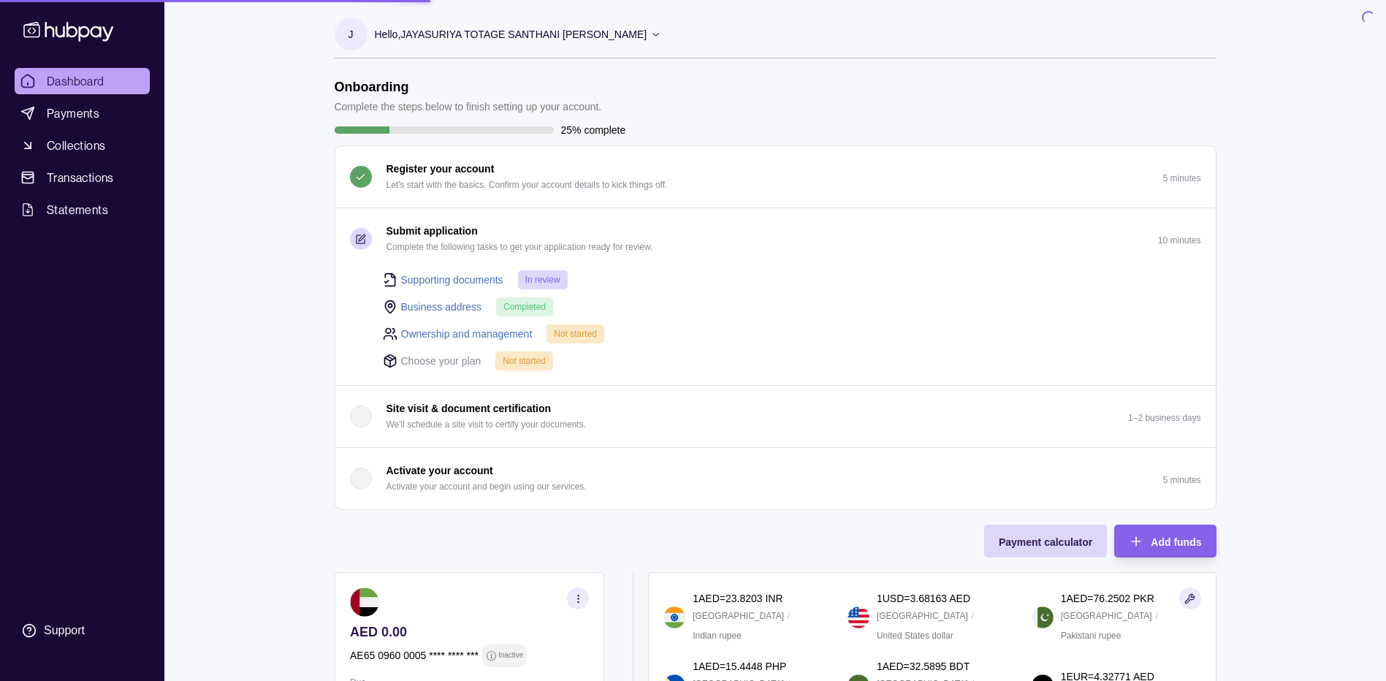
click at [452, 333] on link "Ownership and management" at bounding box center [467, 334] width 132 height 16
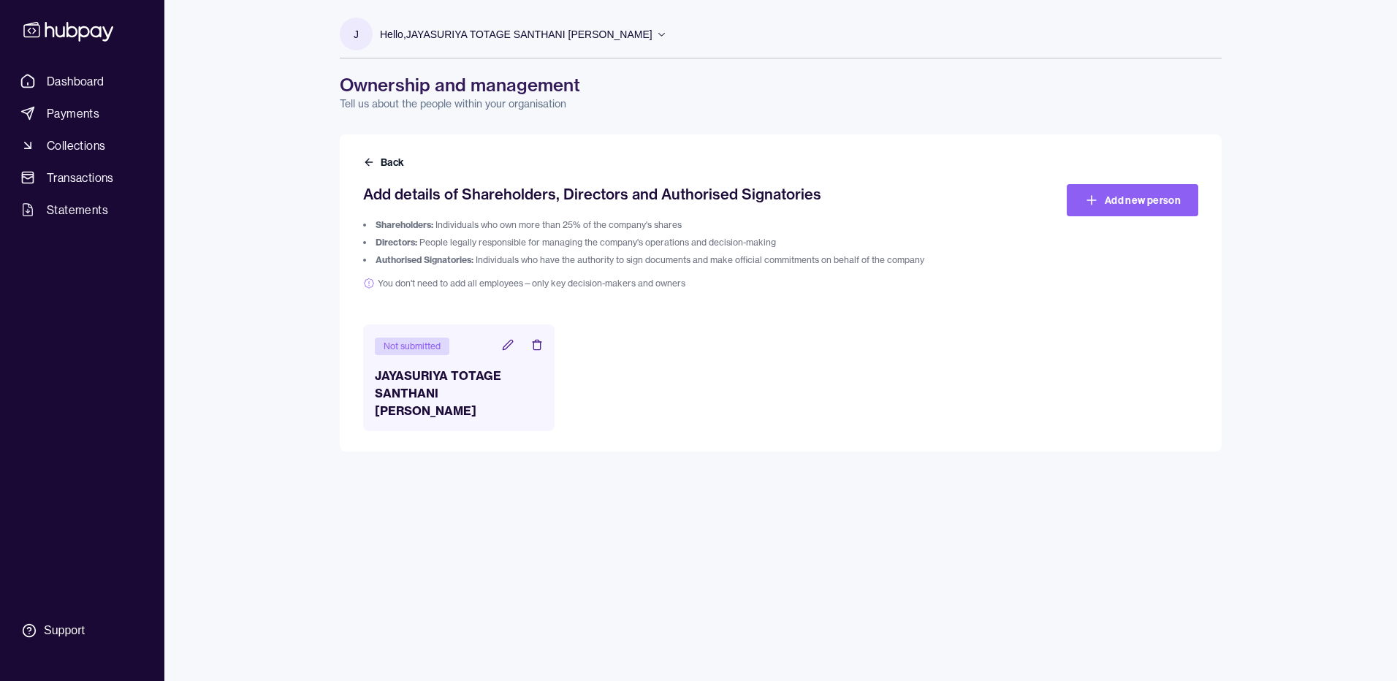
click at [507, 344] on icon at bounding box center [507, 344] width 9 height 9
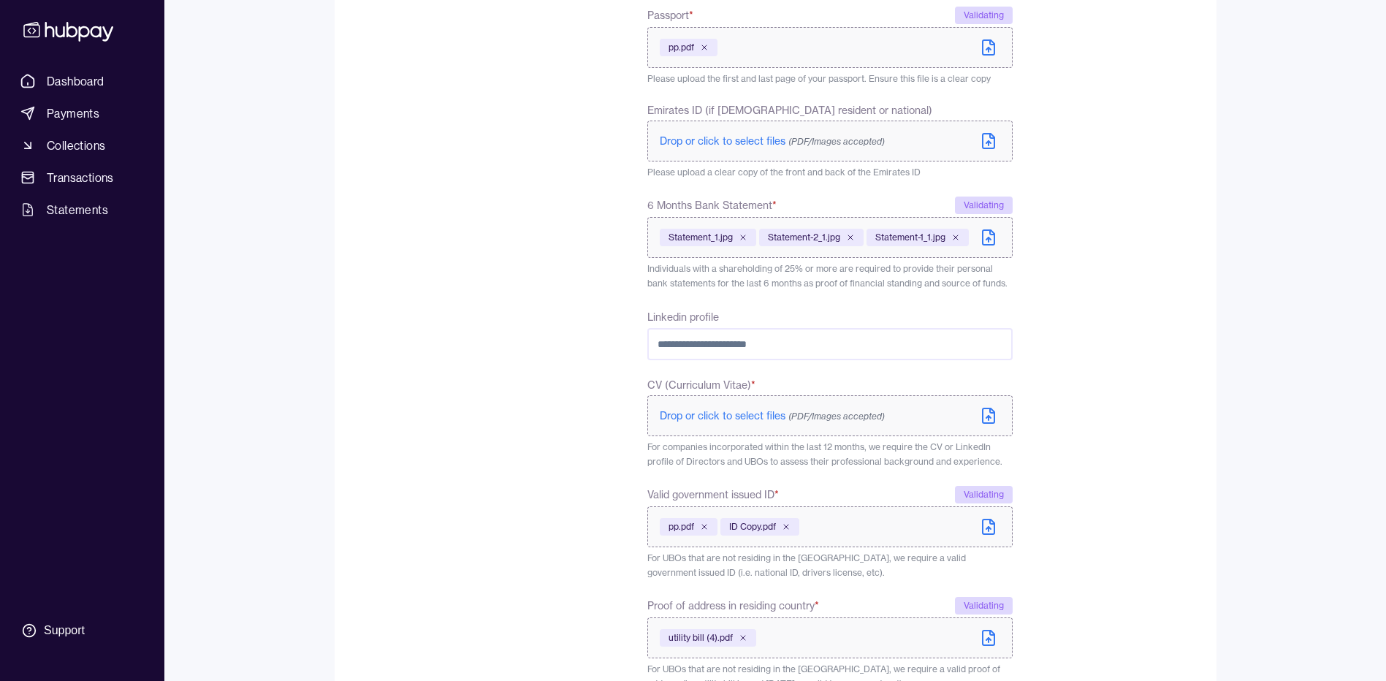
scroll to position [585, 0]
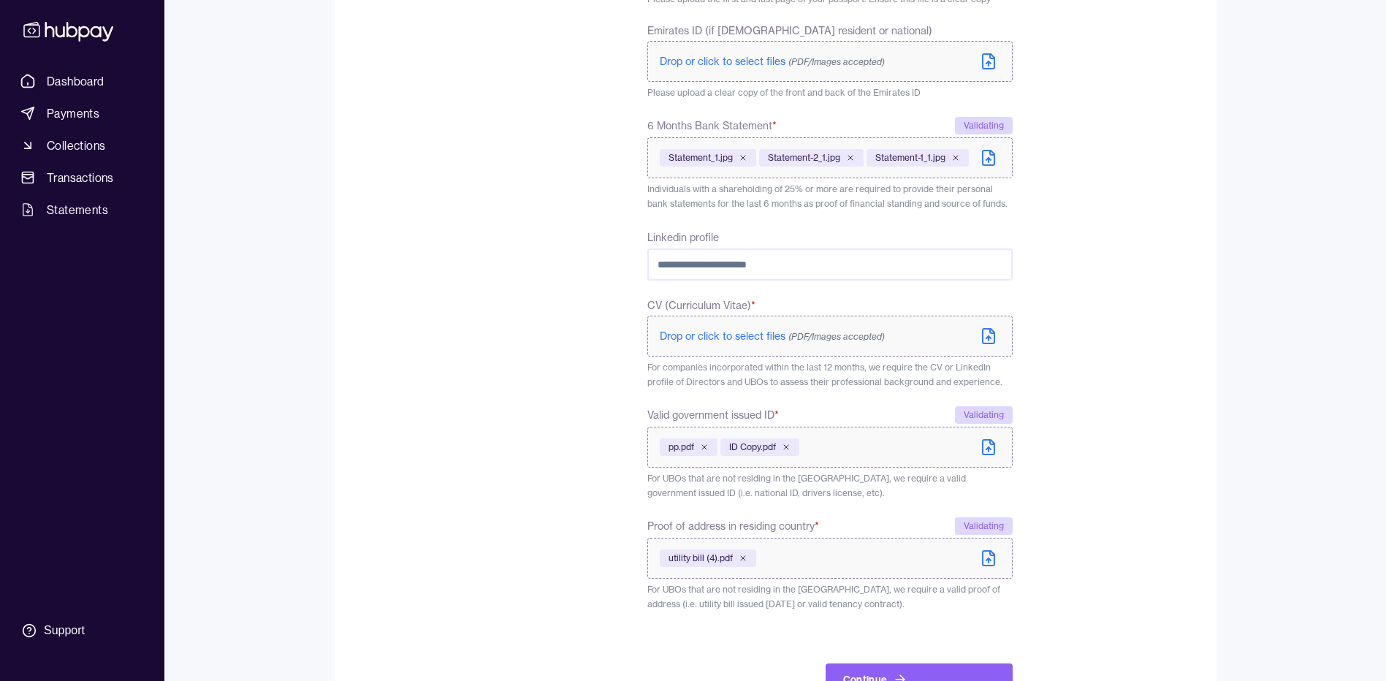
click at [994, 339] on icon at bounding box center [989, 336] width 12 height 15
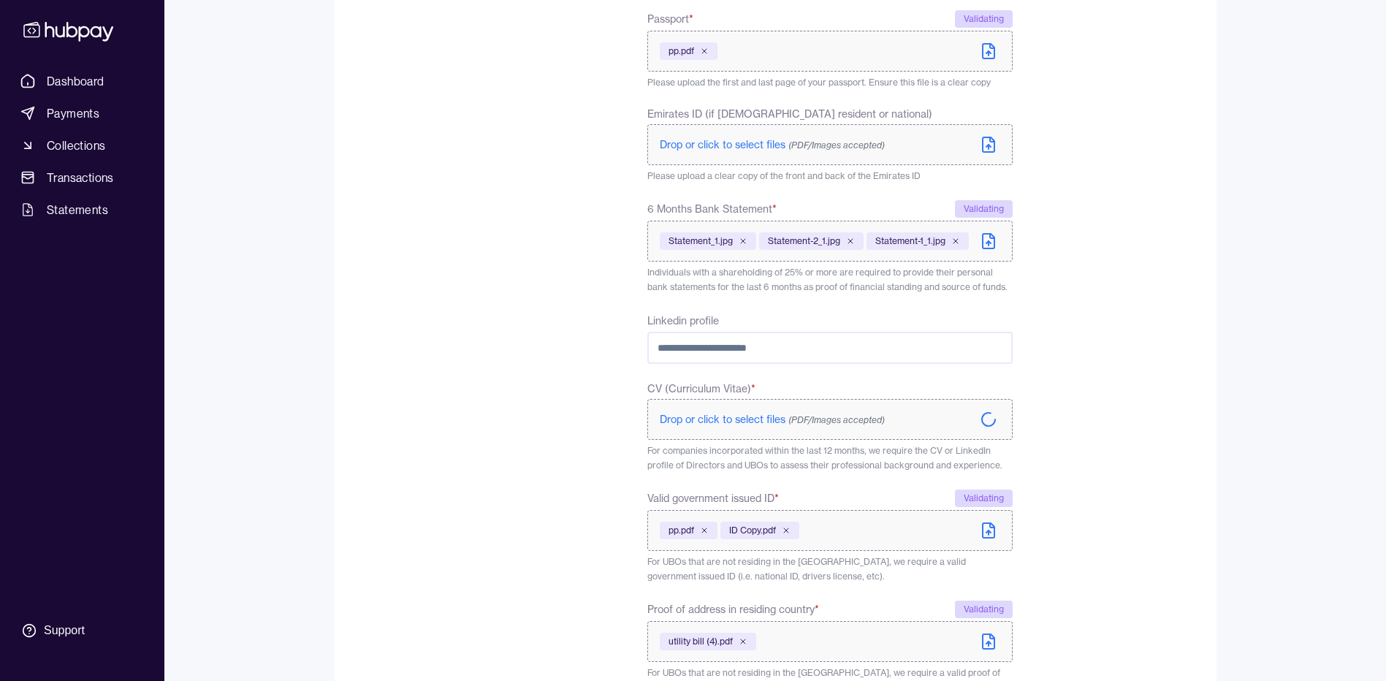
scroll to position [637, 0]
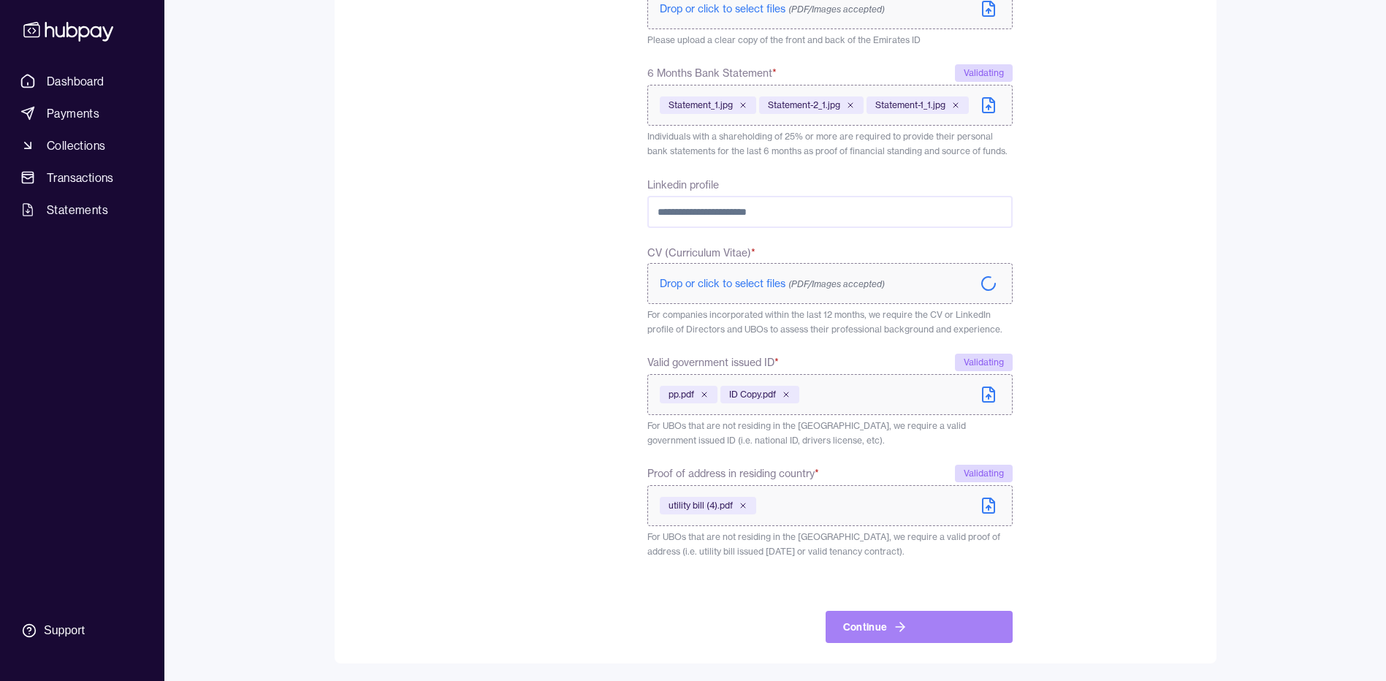
click at [935, 625] on button "Continue" at bounding box center [919, 627] width 187 height 32
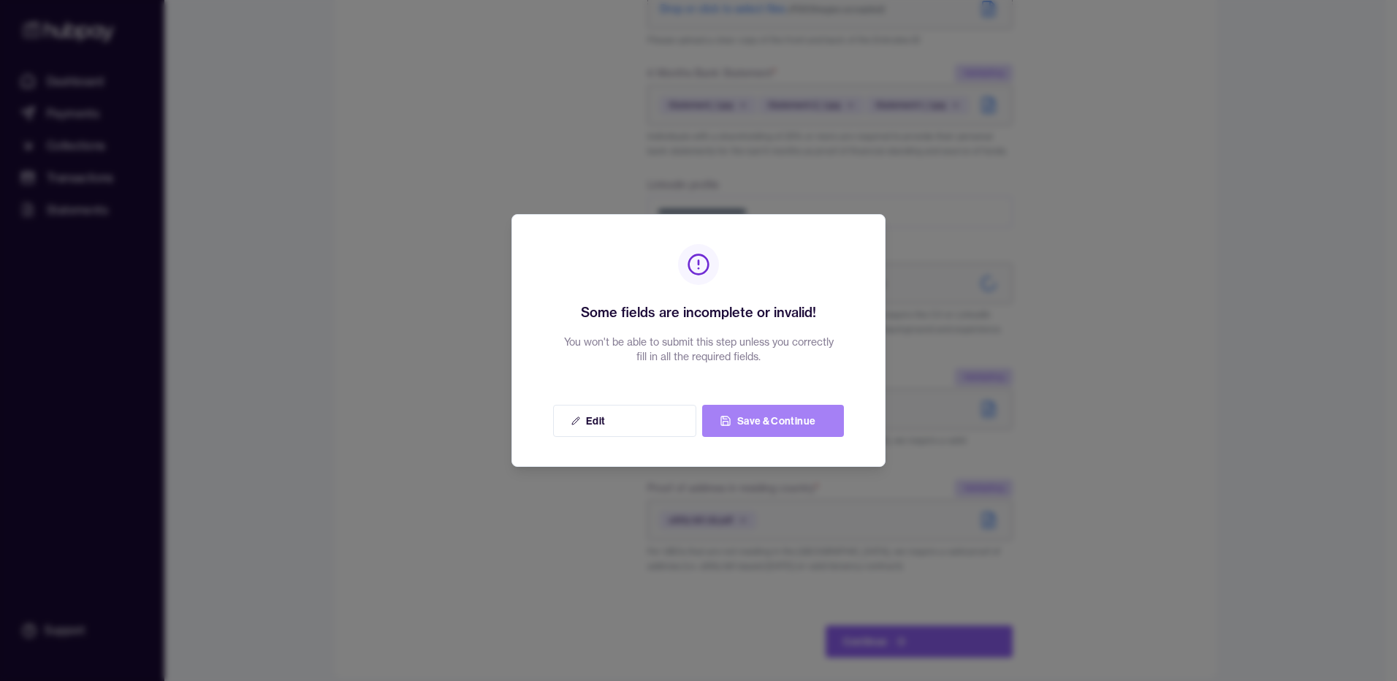
click at [730, 417] on icon at bounding box center [726, 421] width 12 height 12
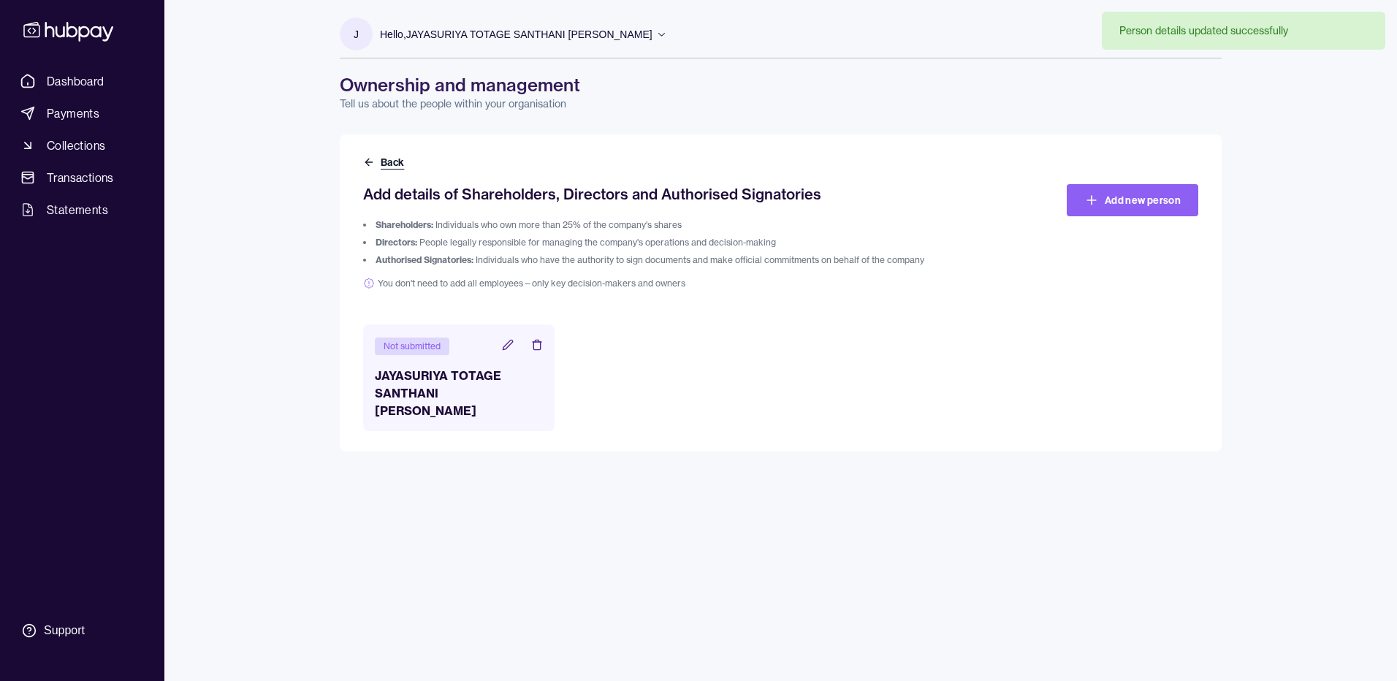
click at [382, 158] on button "Back" at bounding box center [385, 162] width 44 height 15
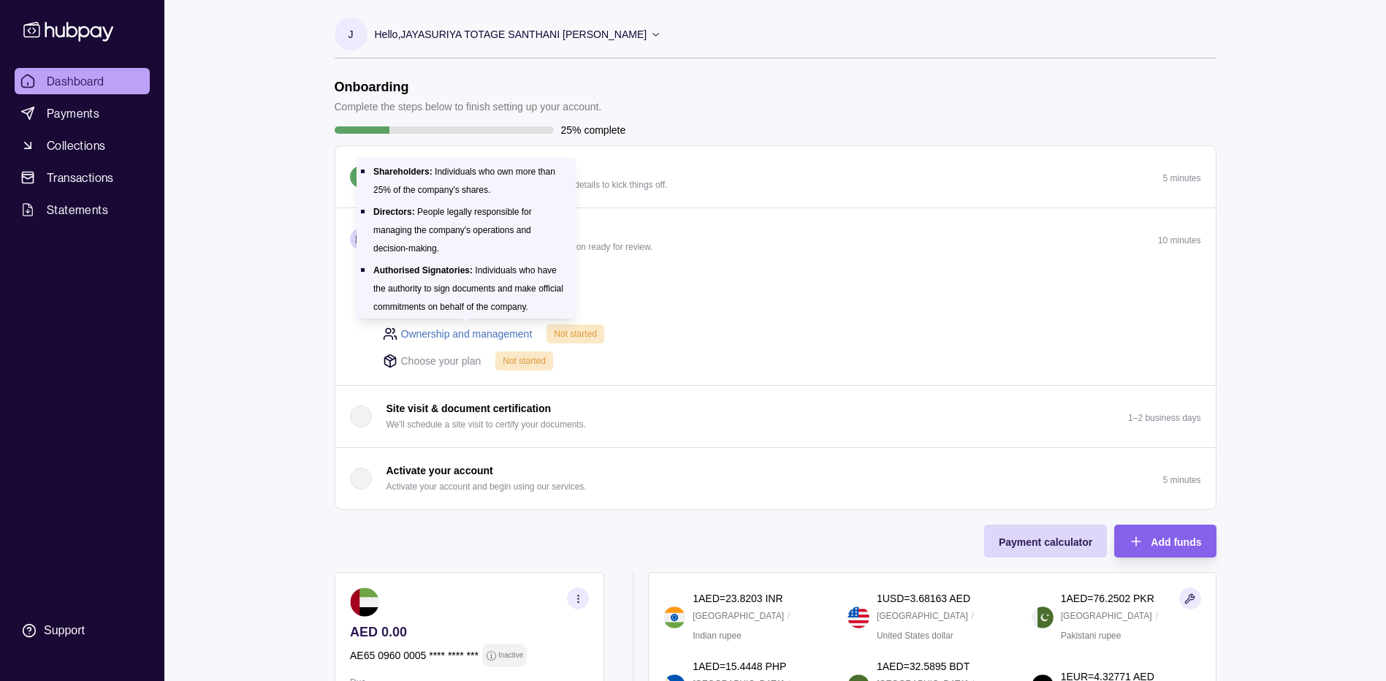
click at [499, 333] on link "Ownership and management" at bounding box center [467, 334] width 132 height 16
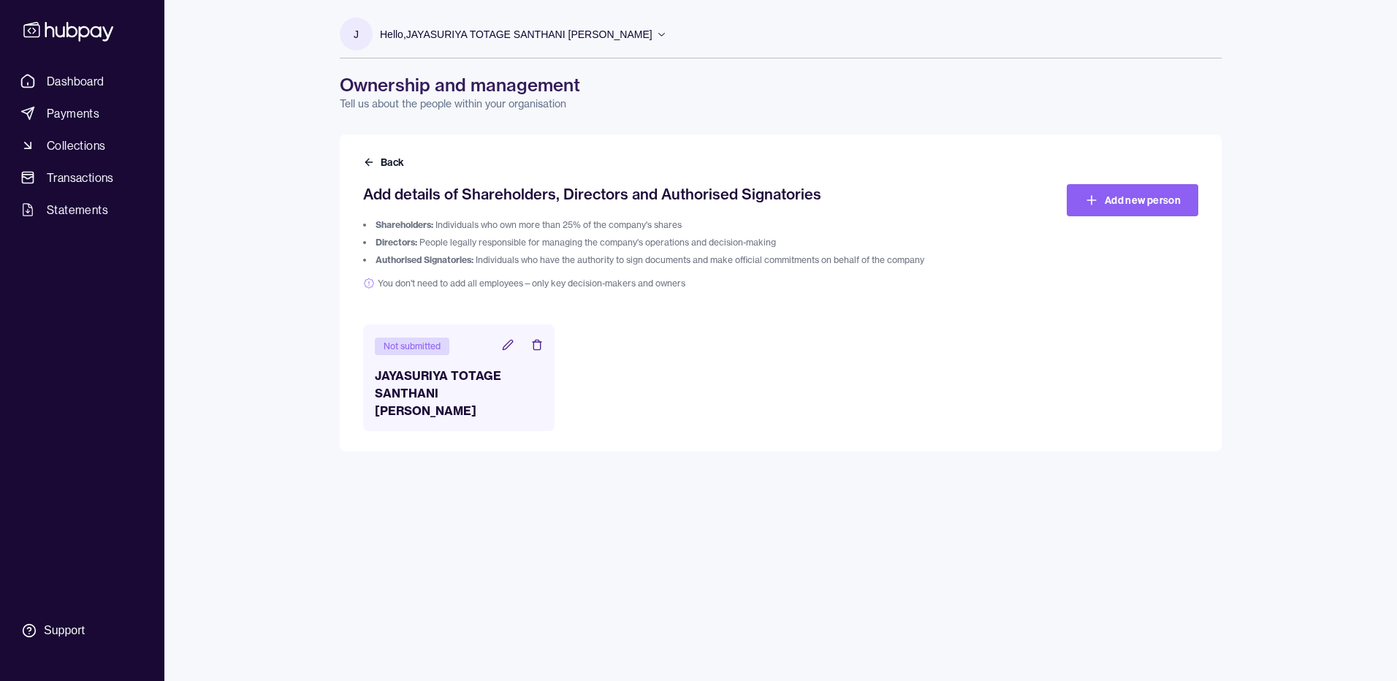
click at [510, 346] on icon at bounding box center [508, 345] width 12 height 12
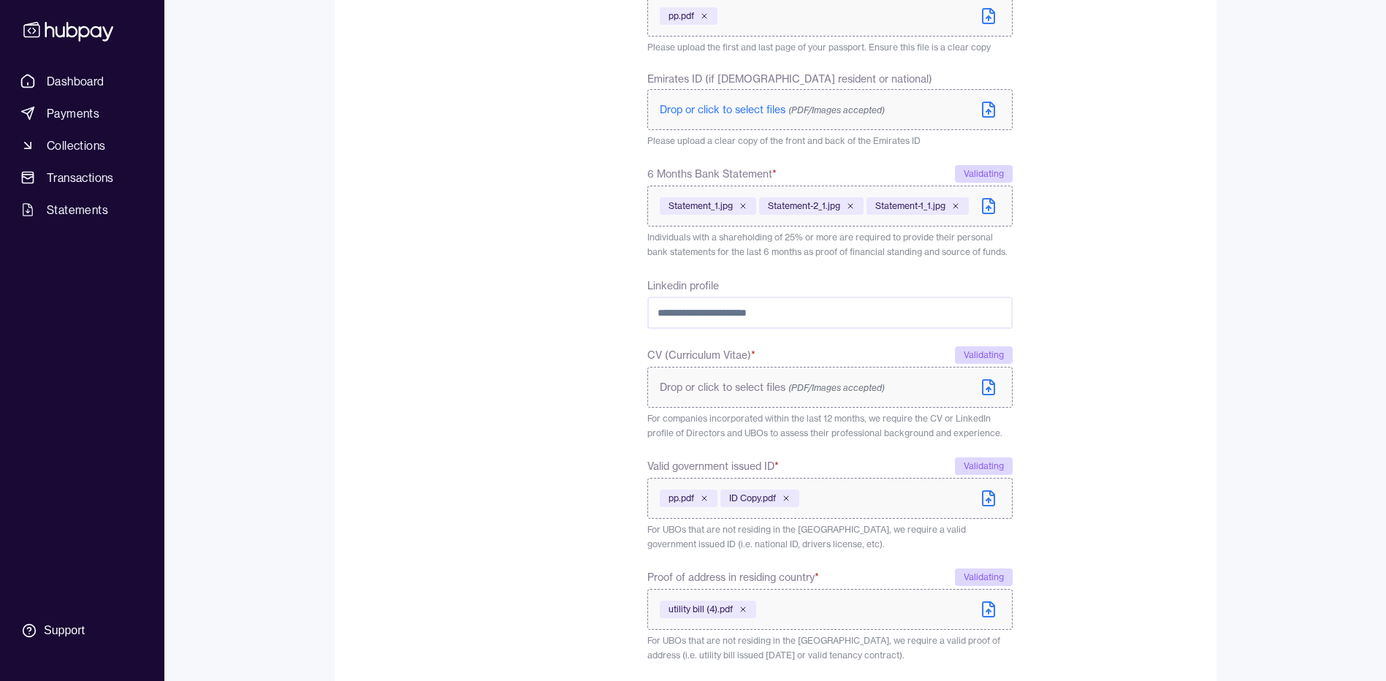
scroll to position [640, 0]
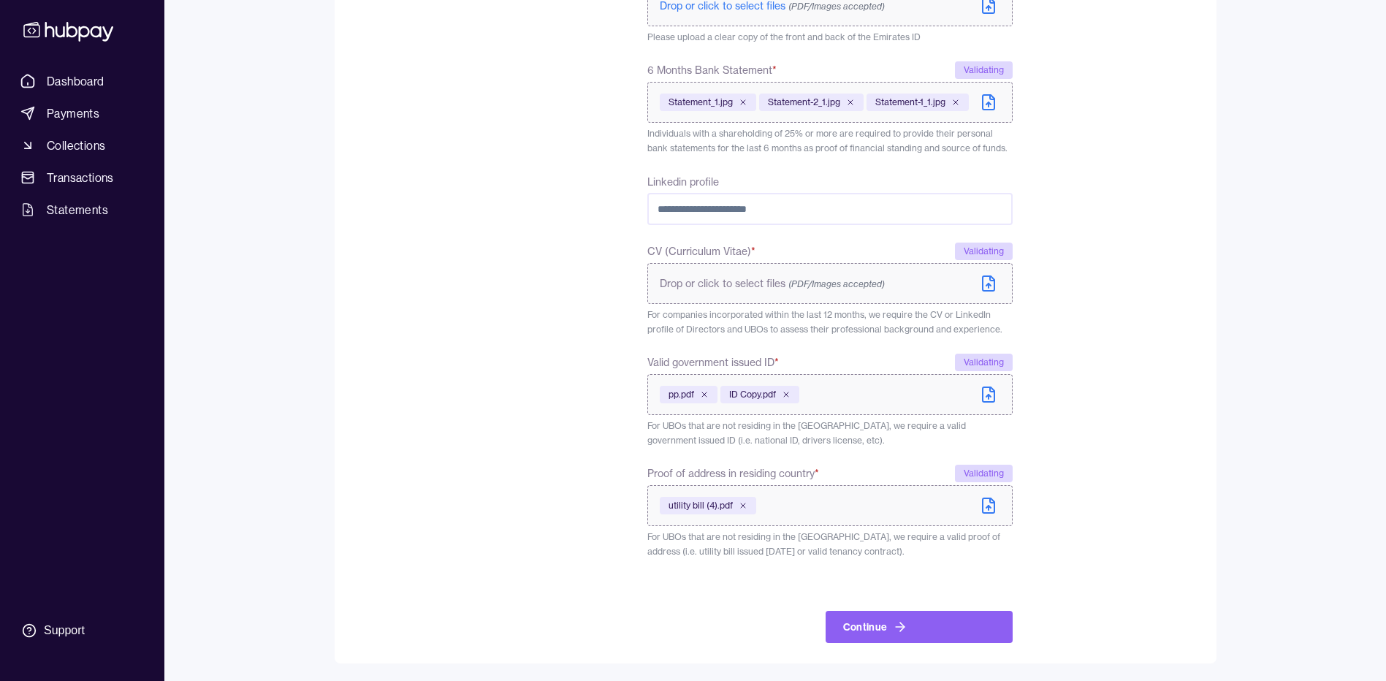
click at [992, 277] on icon at bounding box center [989, 284] width 18 height 18
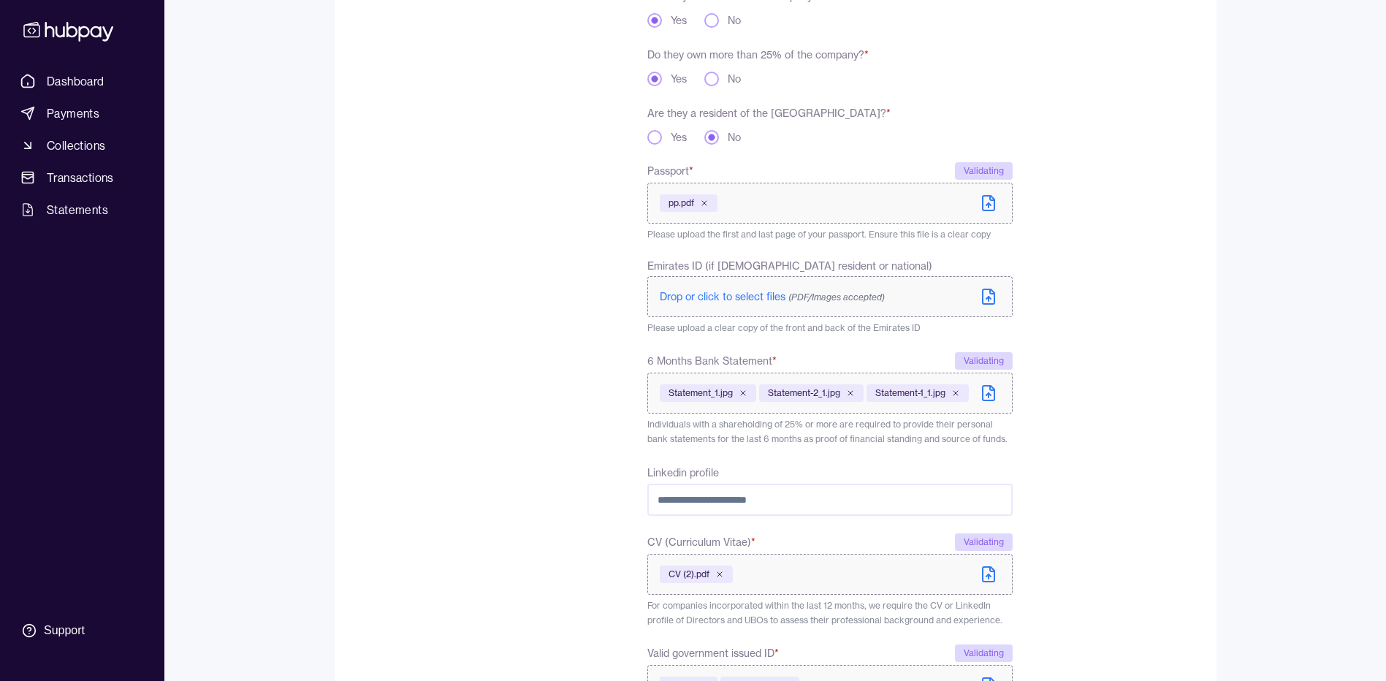
scroll to position [348, 0]
click at [983, 300] on icon at bounding box center [989, 298] width 18 height 18
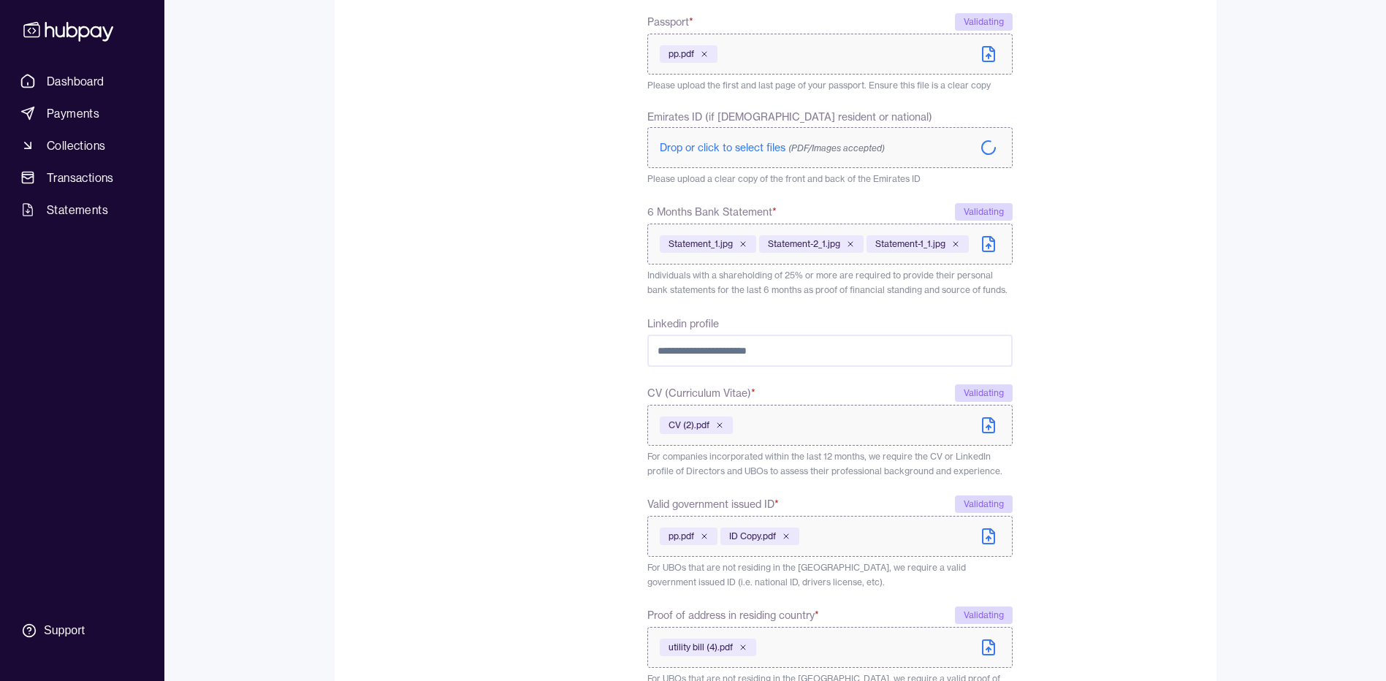
scroll to position [640, 0]
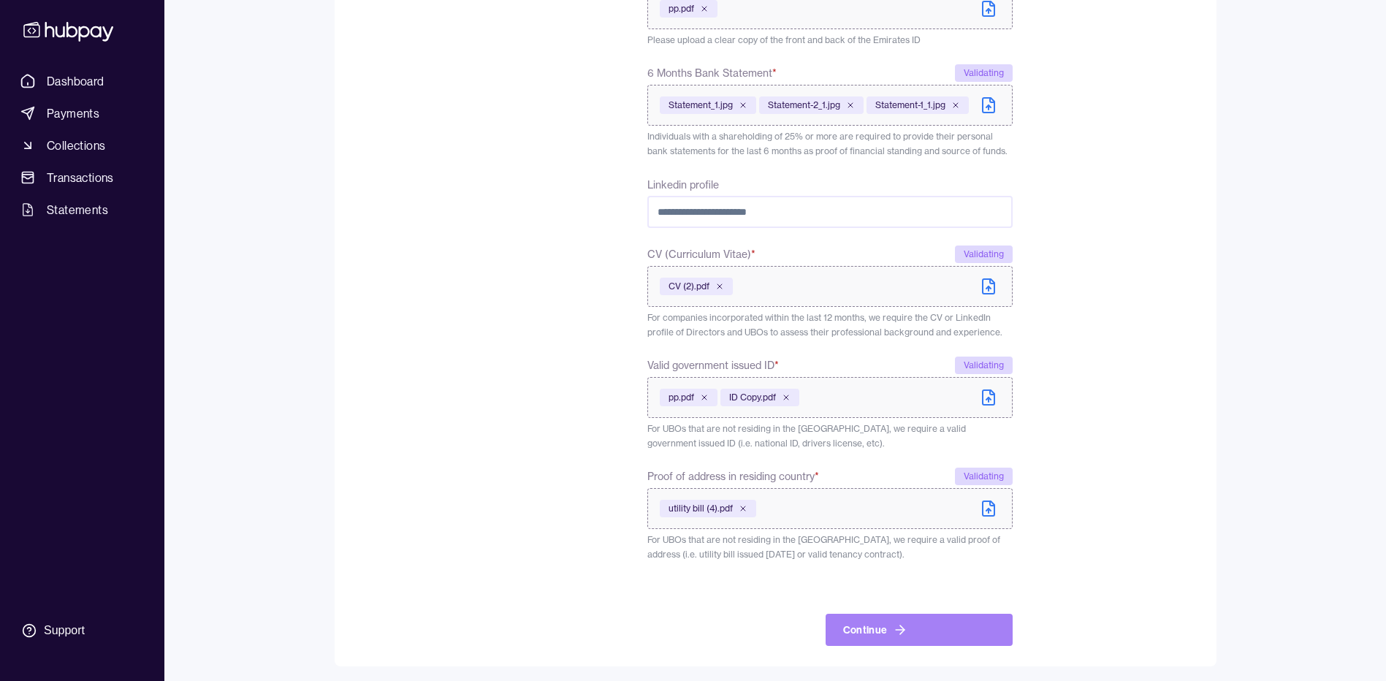
click at [890, 633] on button "Continue" at bounding box center [919, 630] width 187 height 32
click at [940, 629] on button "Continue" at bounding box center [919, 630] width 187 height 32
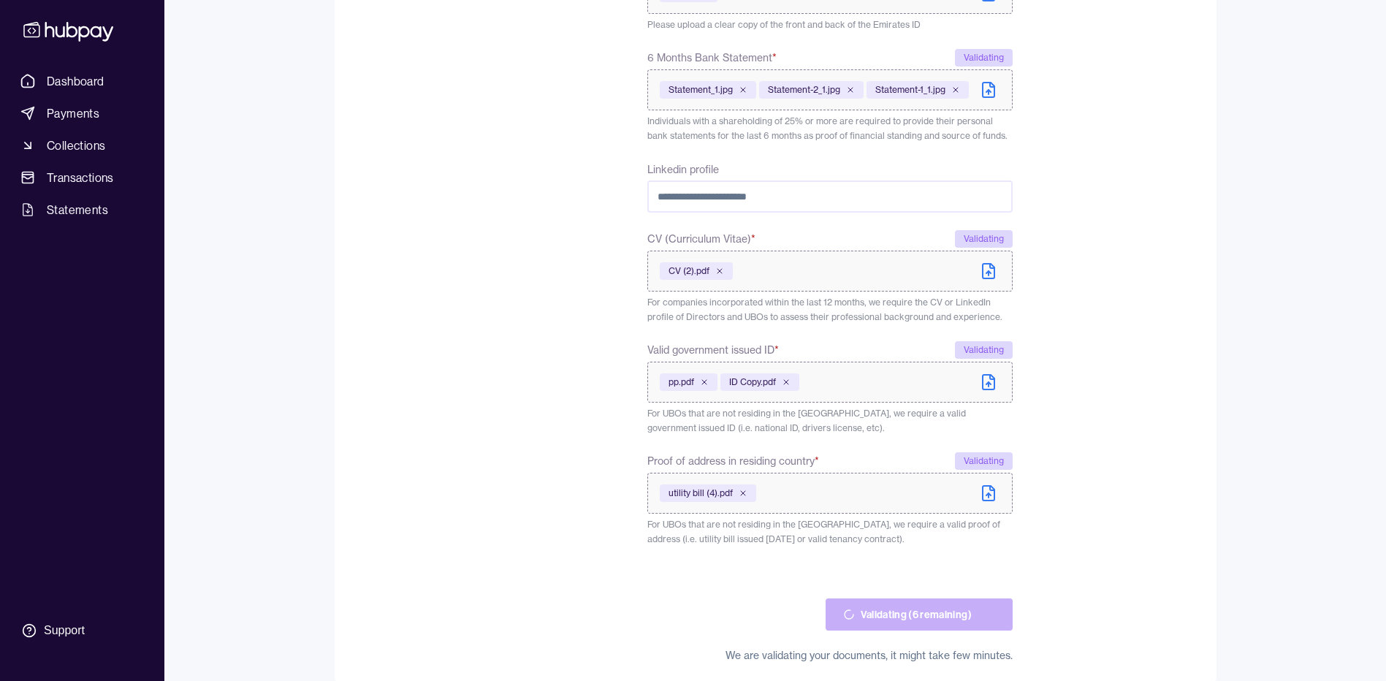
scroll to position [658, 0]
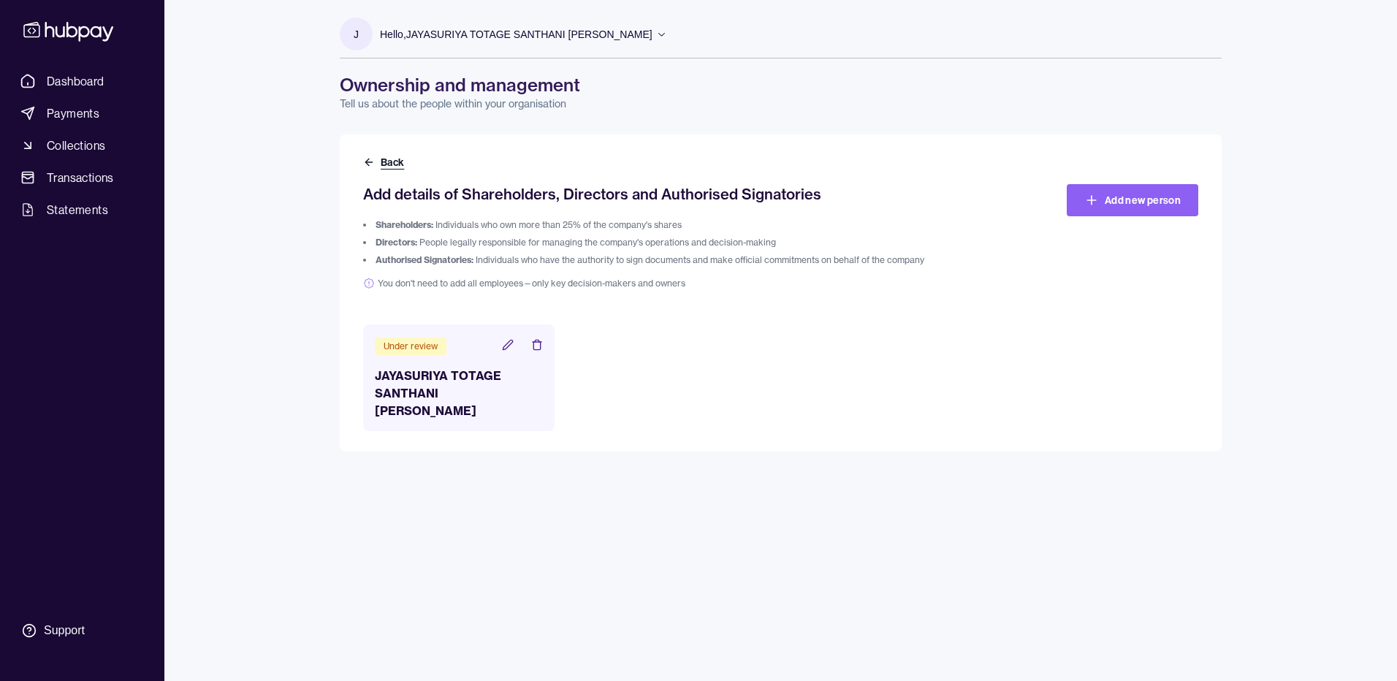
click at [385, 160] on button "Back" at bounding box center [385, 162] width 44 height 15
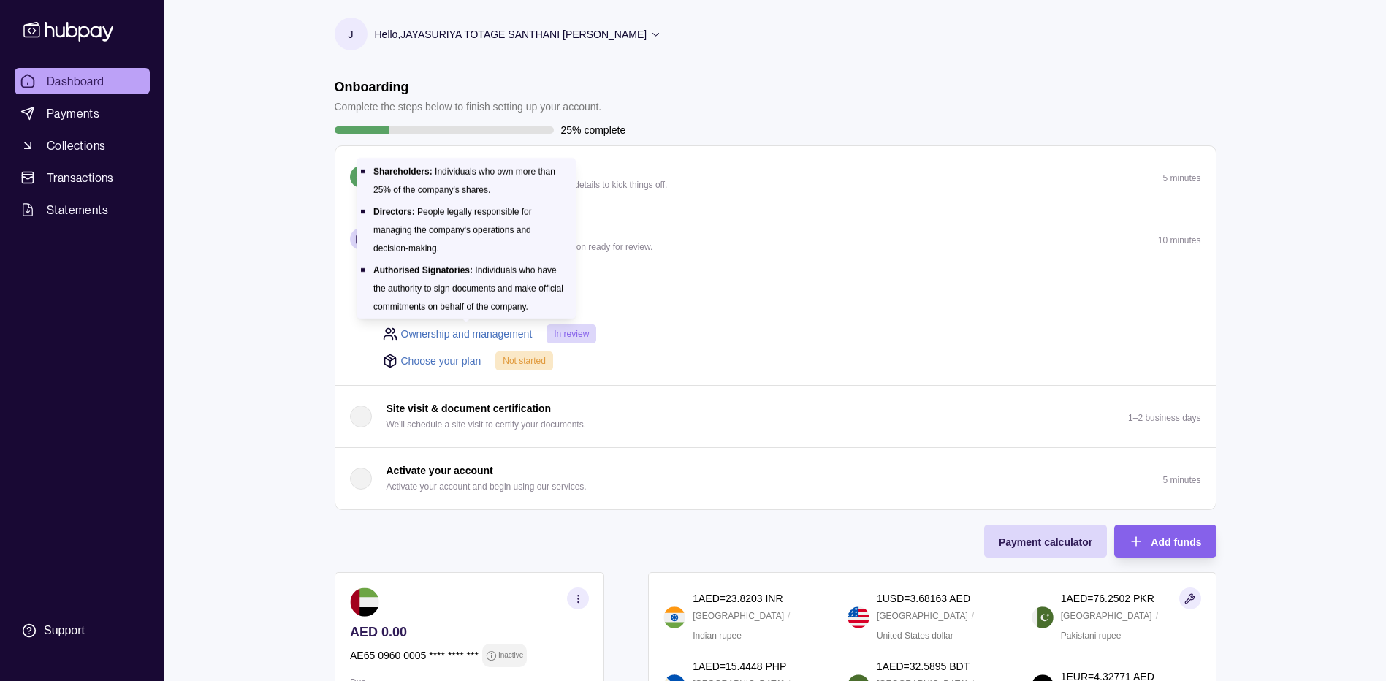
click at [468, 332] on link "Ownership and management" at bounding box center [467, 334] width 132 height 16
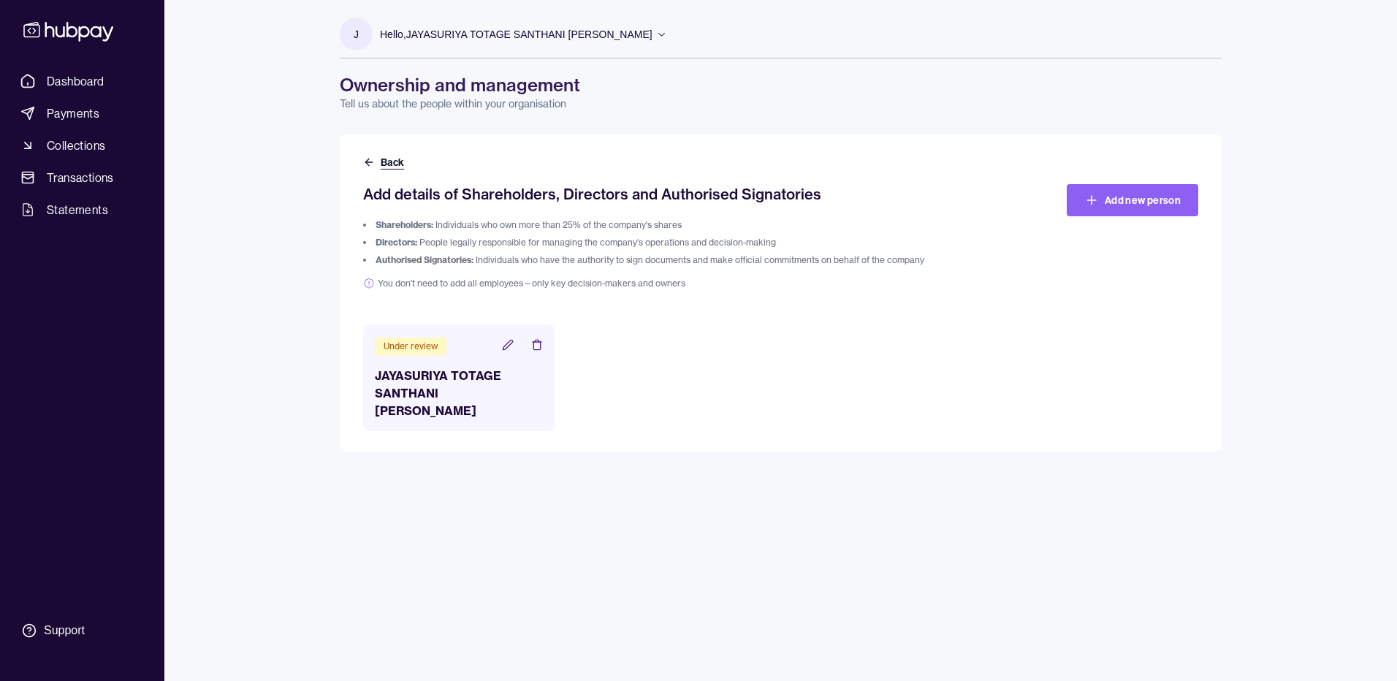
click at [381, 159] on button "Back" at bounding box center [385, 162] width 44 height 15
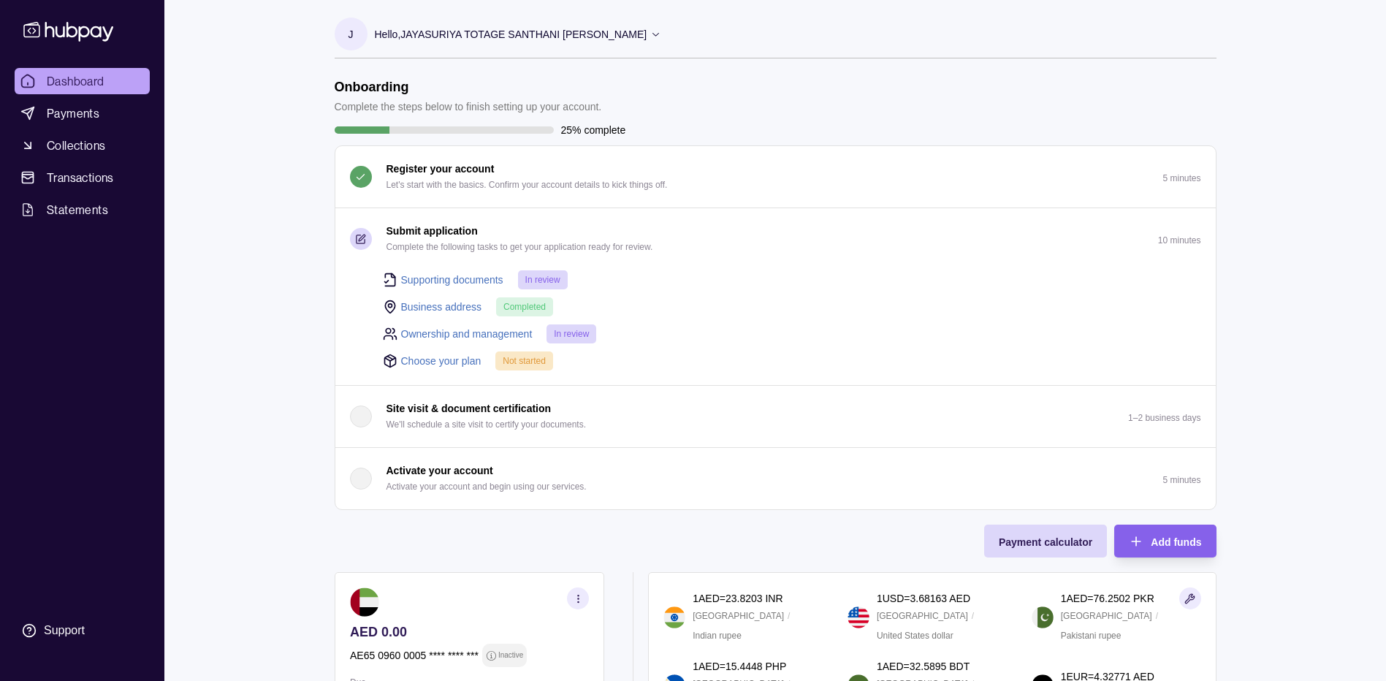
click at [424, 360] on link "Choose your plan" at bounding box center [441, 361] width 80 height 16
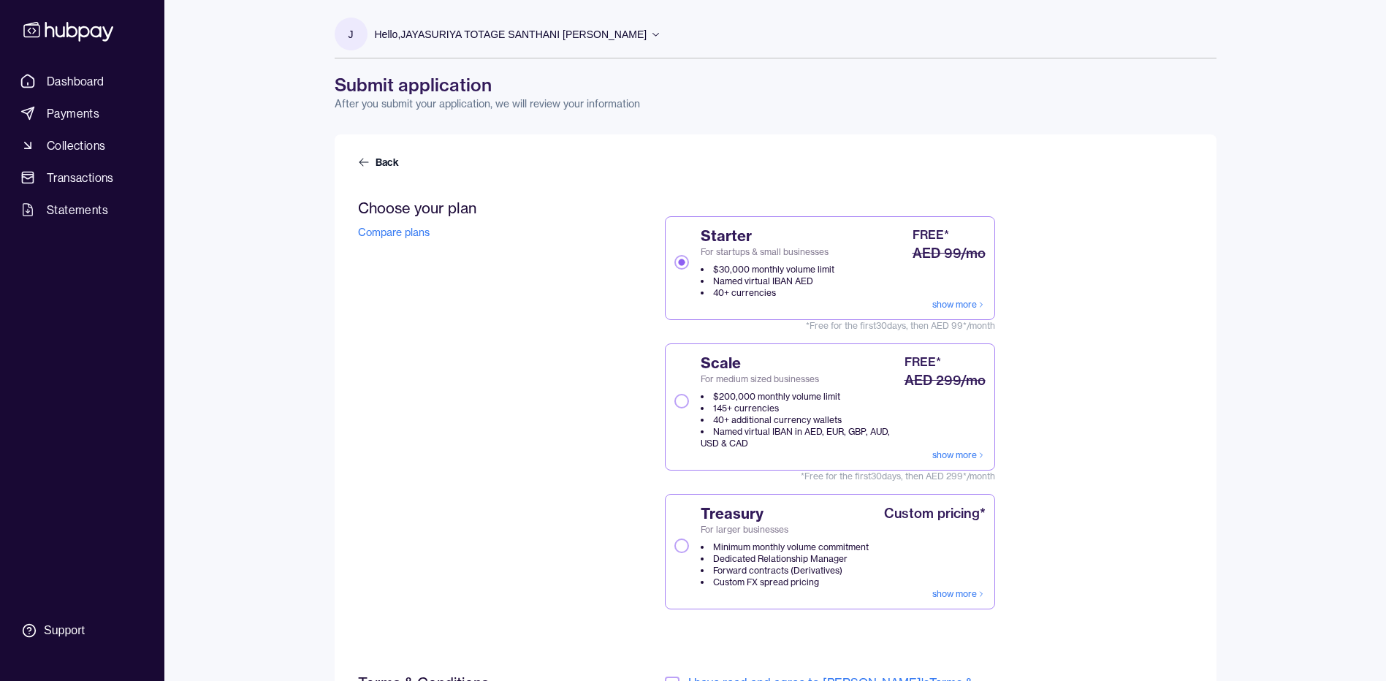
click at [681, 261] on circle "button" at bounding box center [682, 262] width 6 height 6
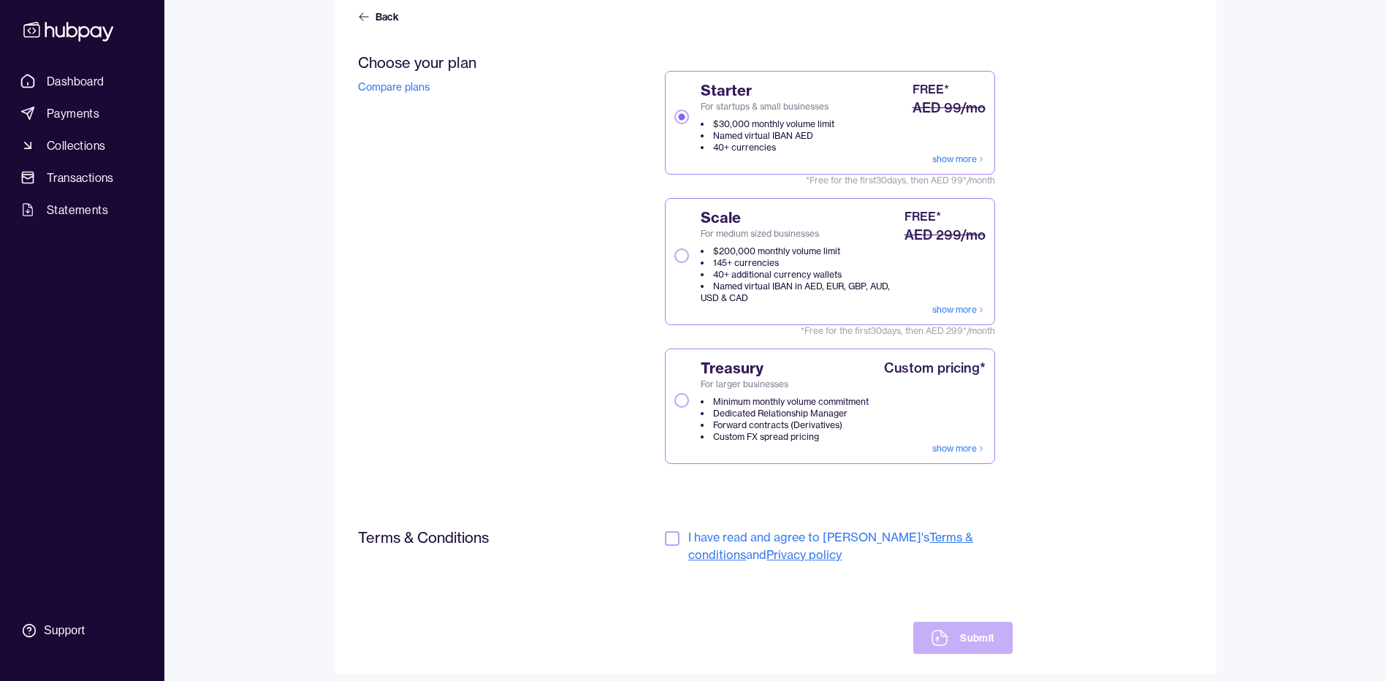
scroll to position [146, 0]
click at [674, 537] on button "button" at bounding box center [672, 537] width 15 height 15
click at [973, 643] on button "Submit" at bounding box center [962, 637] width 99 height 32
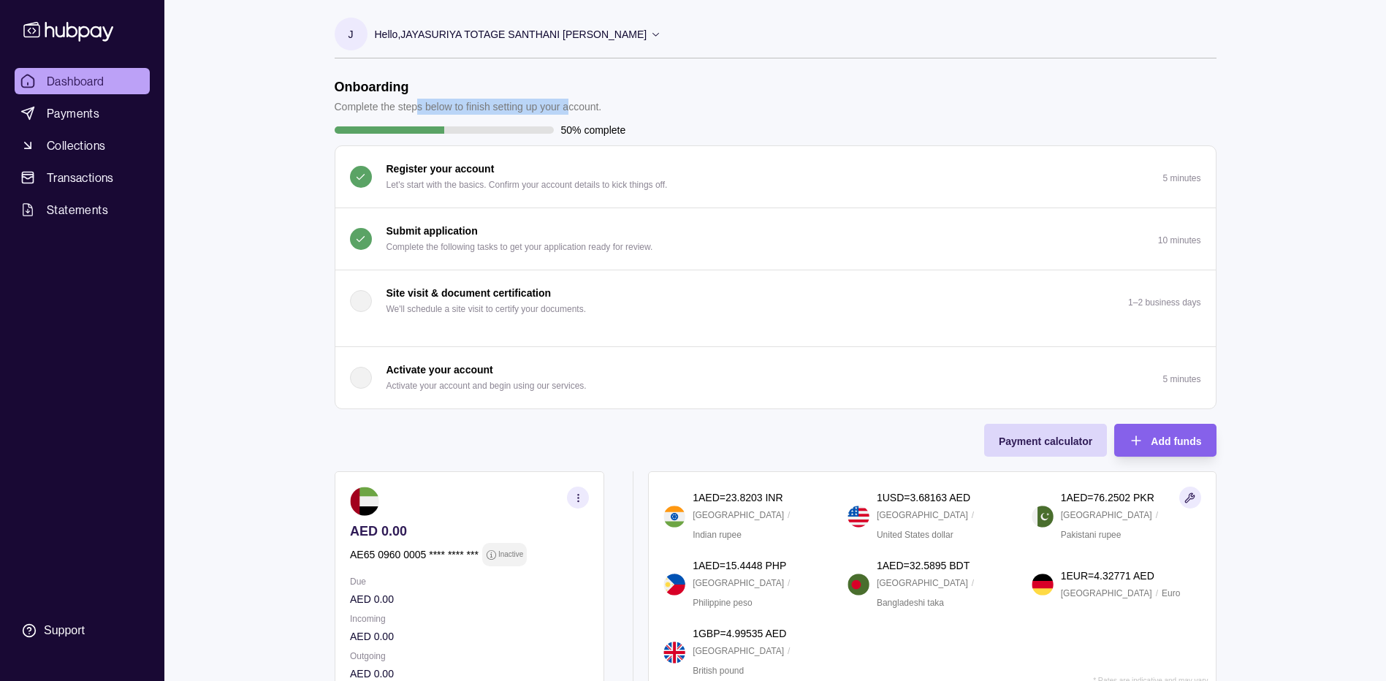
drag, startPoint x: 416, startPoint y: 104, endPoint x: 577, endPoint y: 113, distance: 161.0
click at [577, 113] on p "Complete the steps below to finish setting up your account." at bounding box center [468, 107] width 267 height 16
click at [955, 254] on button "Submit application Complete the following tasks to get your application ready f…" at bounding box center [775, 238] width 880 height 61
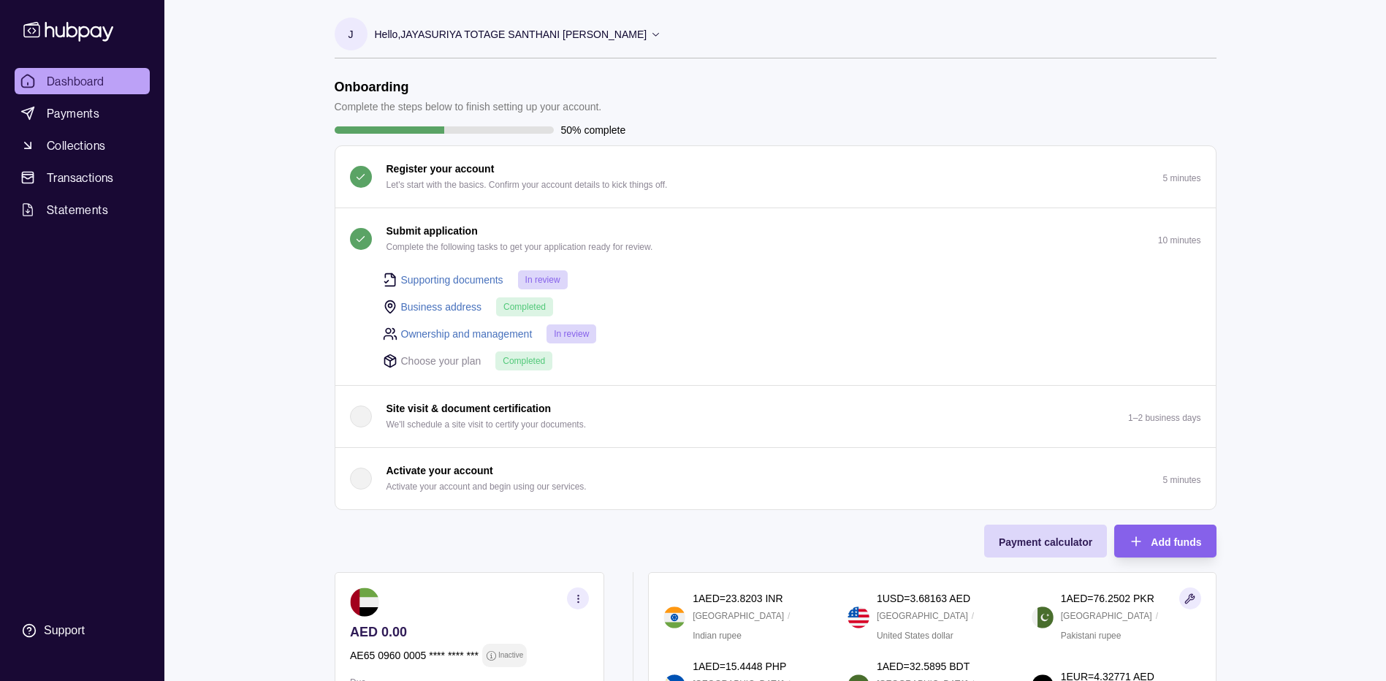
click at [651, 337] on div "Ownership and management In review" at bounding box center [792, 334] width 818 height 20
click at [93, 83] on span "Dashboard" at bounding box center [76, 81] width 58 height 18
click at [94, 80] on span "Dashboard" at bounding box center [76, 81] width 58 height 18
click at [483, 34] on p "Hello, [PERSON_NAME] TOTAGE SANTHANI [PERSON_NAME]" at bounding box center [511, 34] width 273 height 16
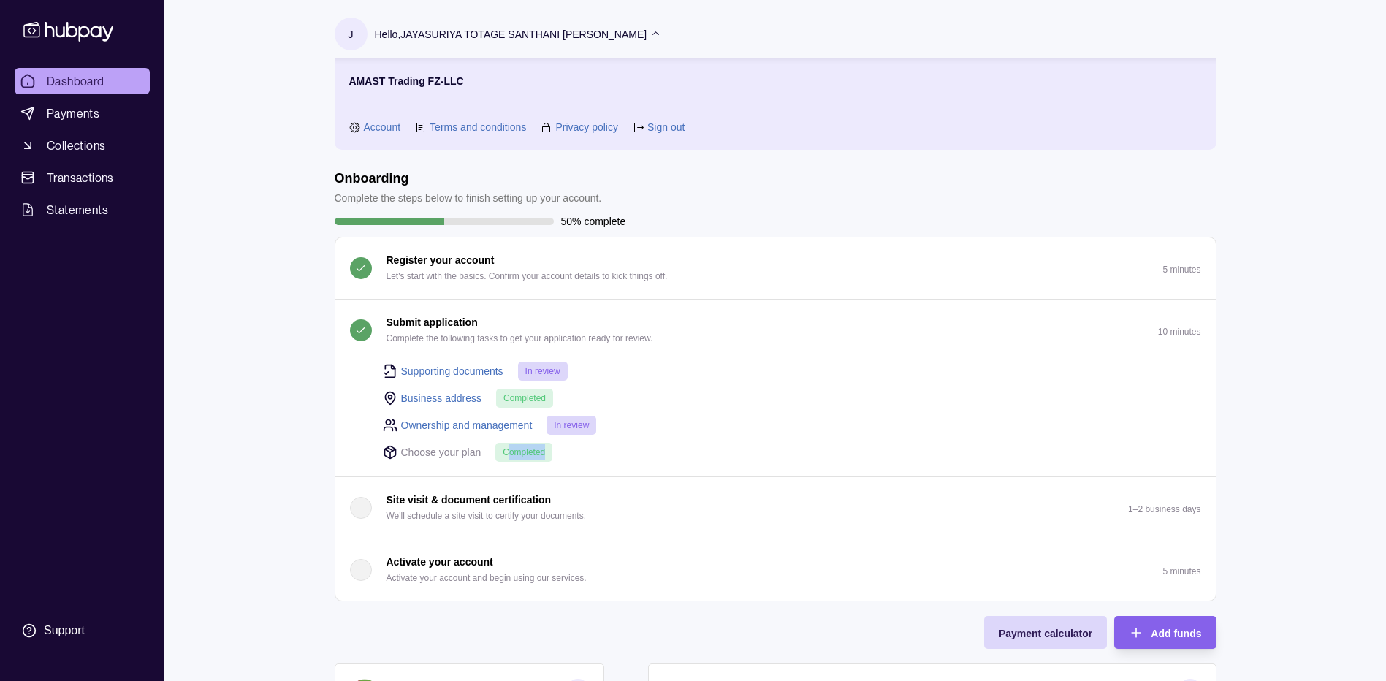
drag, startPoint x: 510, startPoint y: 454, endPoint x: 568, endPoint y: 454, distance: 58.5
click at [568, 454] on div "Choose your plan Completed" at bounding box center [792, 452] width 818 height 20
click at [930, 233] on section "Onboarding Complete the steps below to finish setting up your account. 50% comp…" at bounding box center [776, 385] width 882 height 431
click at [368, 123] on link "Account" at bounding box center [382, 127] width 37 height 16
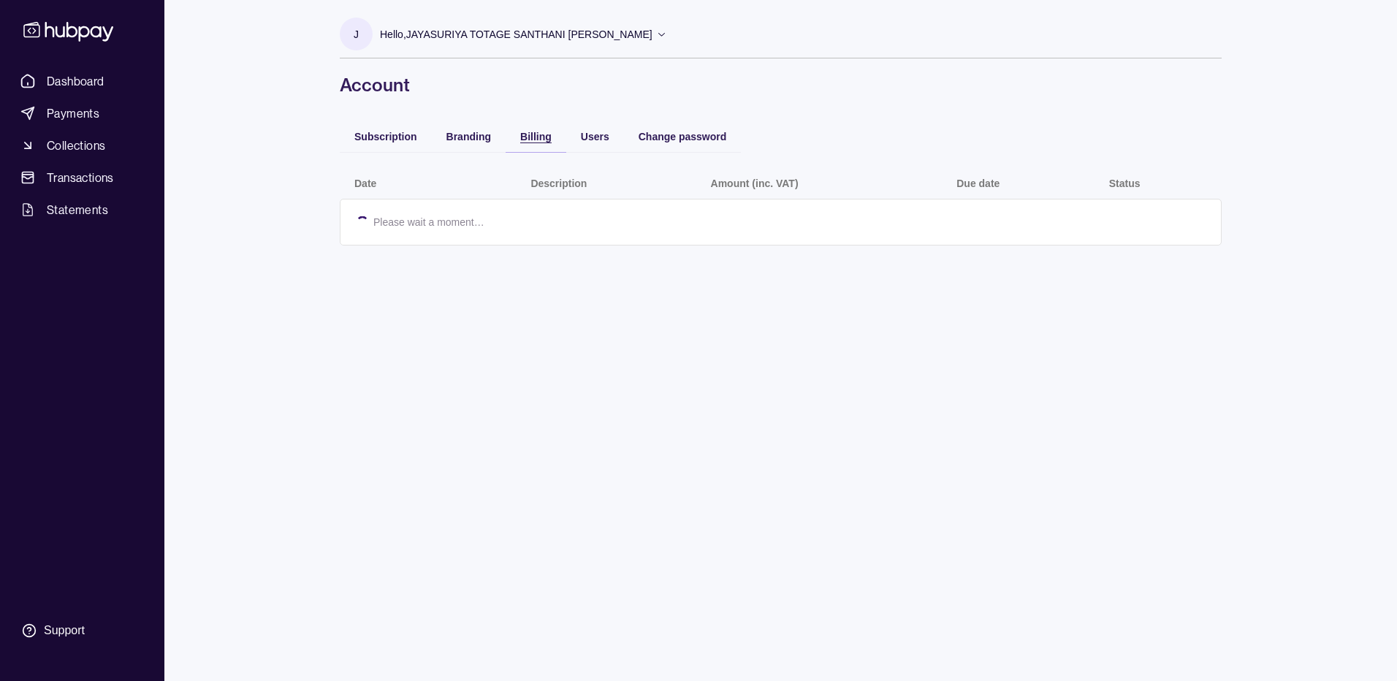
click at [546, 136] on span "Billing" at bounding box center [535, 137] width 31 height 12
click at [370, 140] on span "Subscription" at bounding box center [385, 137] width 63 height 12
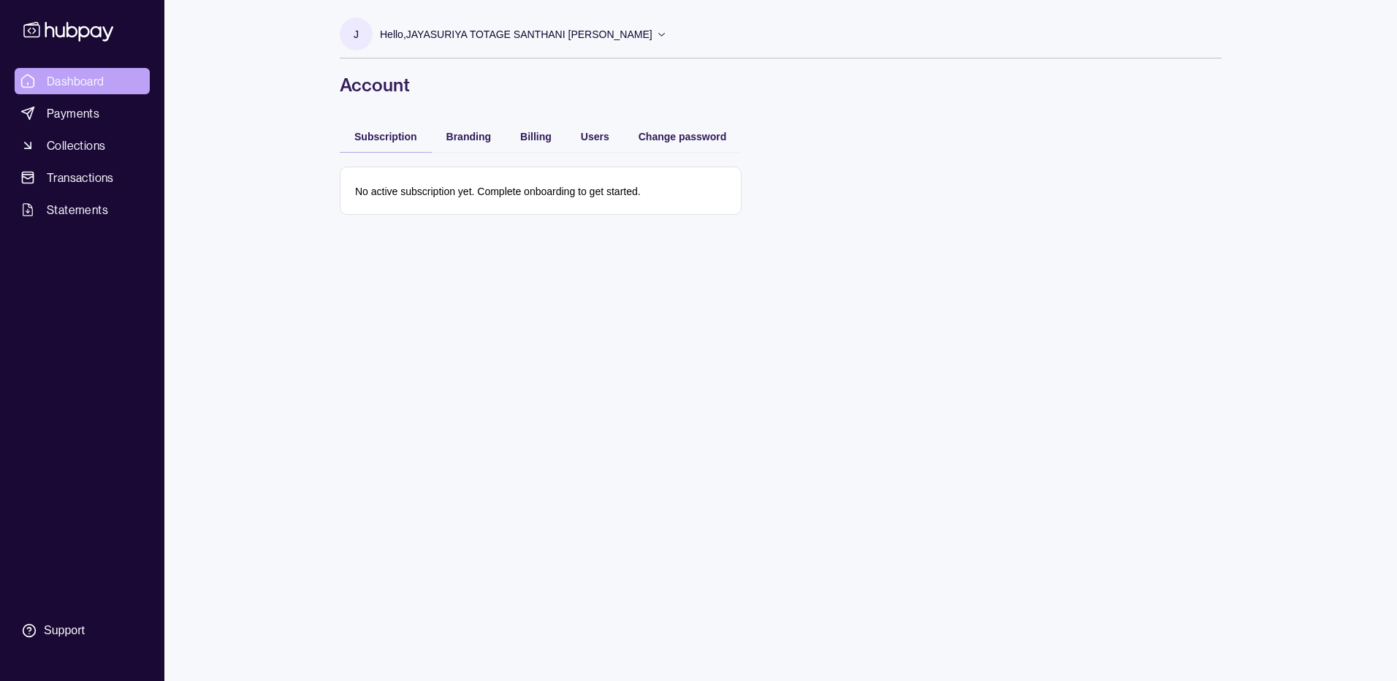
click at [89, 79] on span "Dashboard" at bounding box center [76, 81] width 58 height 18
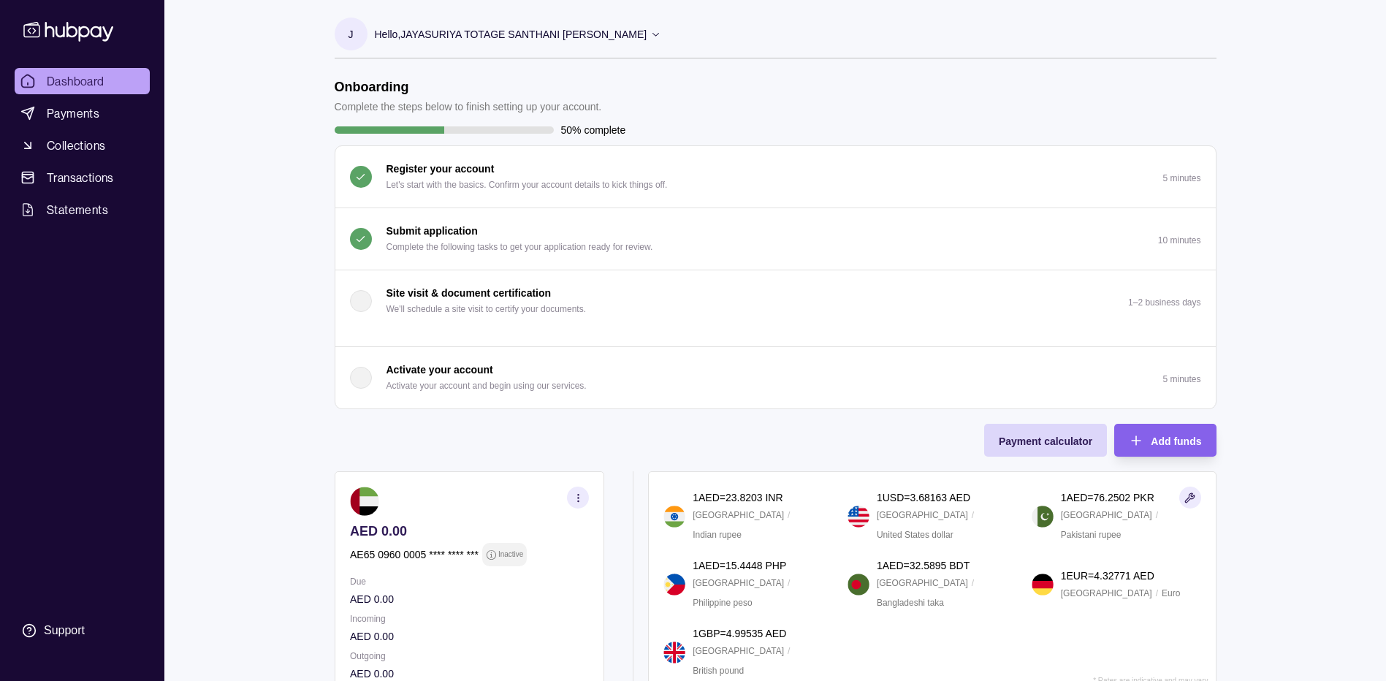
click at [604, 32] on p "Hello, [PERSON_NAME] TOTAGE SANTHANI [PERSON_NAME]" at bounding box center [511, 34] width 273 height 16
